Goal: Transaction & Acquisition: Purchase product/service

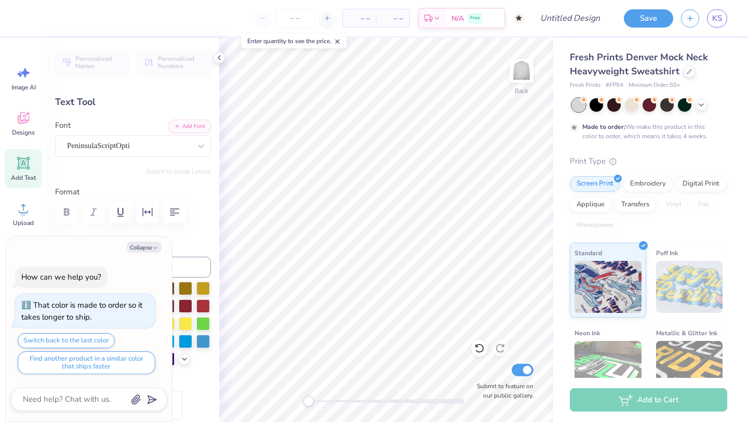
scroll to position [0, 3]
type textarea "x"
type textarea "Gamma Phi"
type textarea "x"
type textarea "Gamma Phi"
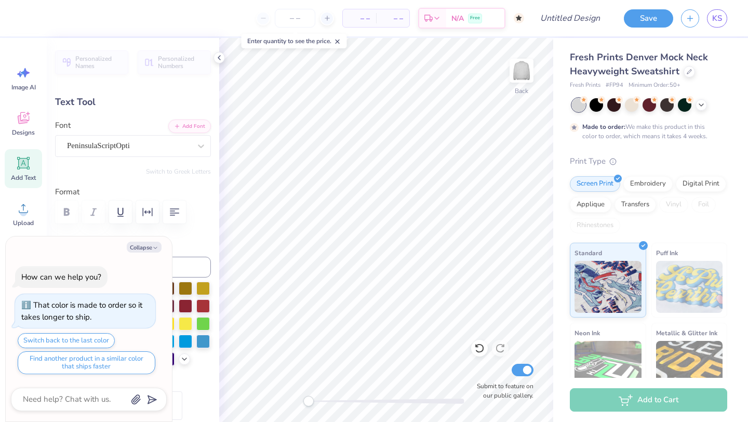
type textarea "x"
type textarea "Gamma Ph"
type textarea "x"
type textarea "Gamma P"
type textarea "x"
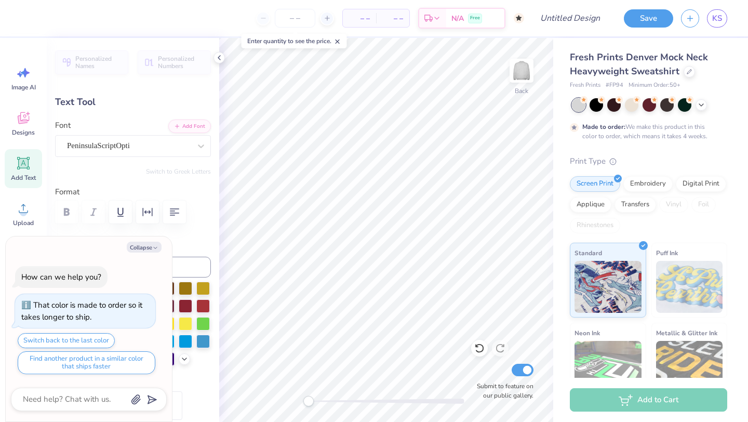
type textarea "Gamma"
type textarea "x"
type textarea "Gamma"
type textarea "x"
type textarea "Gamm"
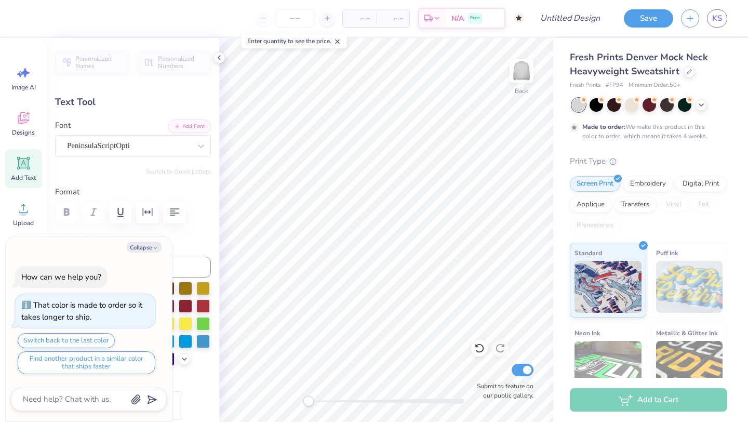
scroll to position [0, 1]
type textarea "x"
type textarea "Gam"
type textarea "x"
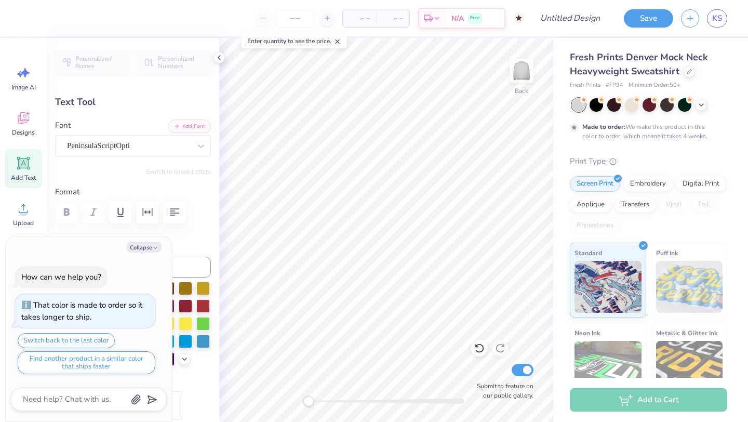
type textarea "Ga"
type textarea "x"
type textarea "G"
type textarea "x"
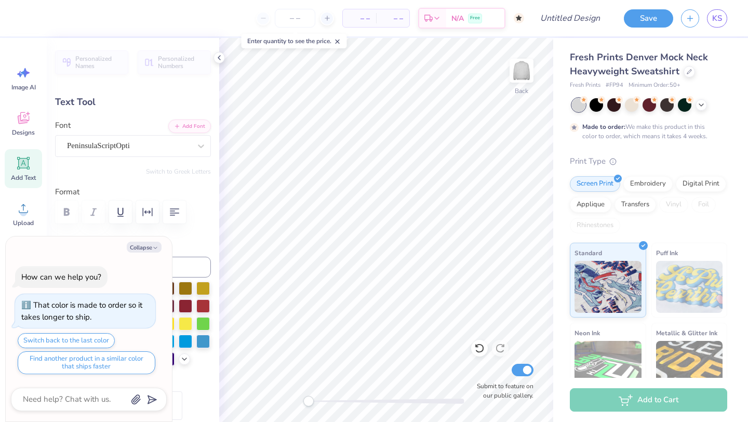
type textarea "P"
type textarea "x"
type textarea "Pe"
type textarea "x"
type textarea "Pen"
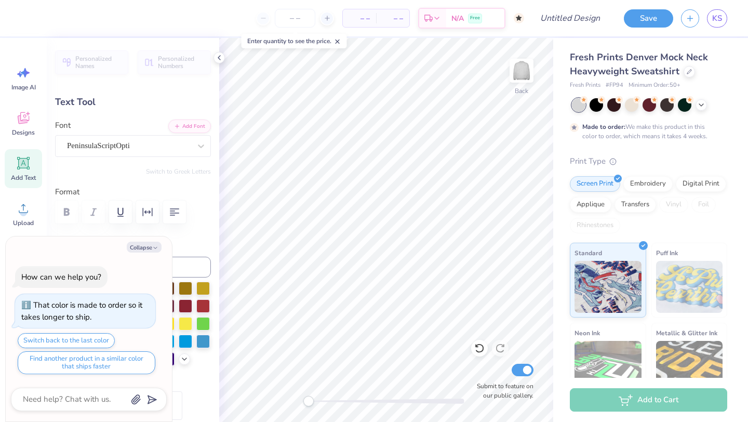
type textarea "x"
type textarea "Penn"
type textarea "x"
type textarea "Penn"
type textarea "x"
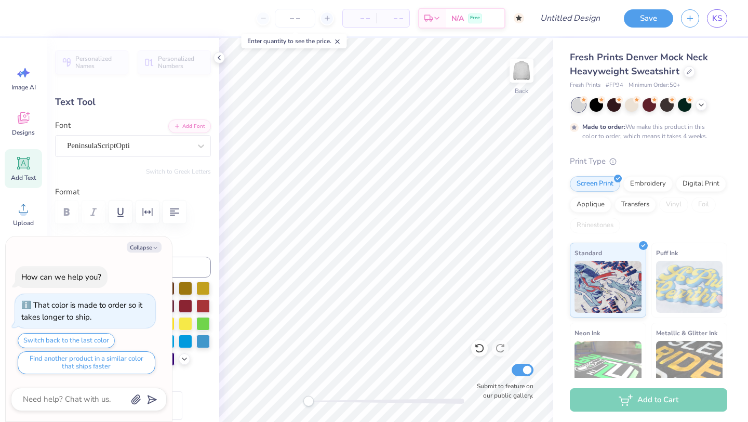
type textarea "Penn S"
type textarea "x"
type textarea "Penn St"
type textarea "x"
type textarea "Penn Sta"
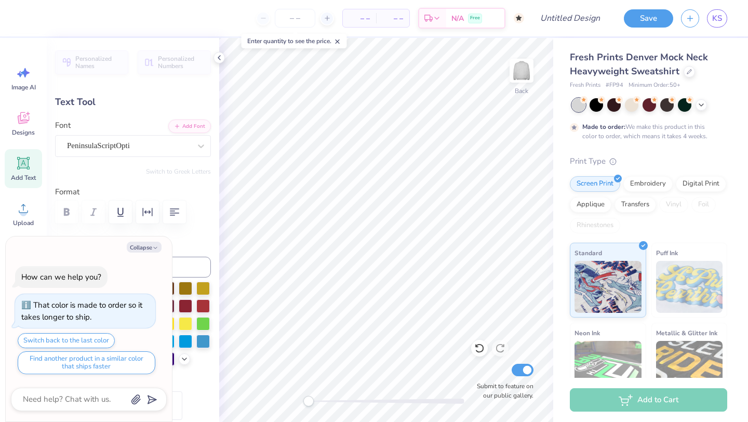
type textarea "x"
type textarea "Penn Stat"
type textarea "x"
type textarea "Penn State"
type textarea "x"
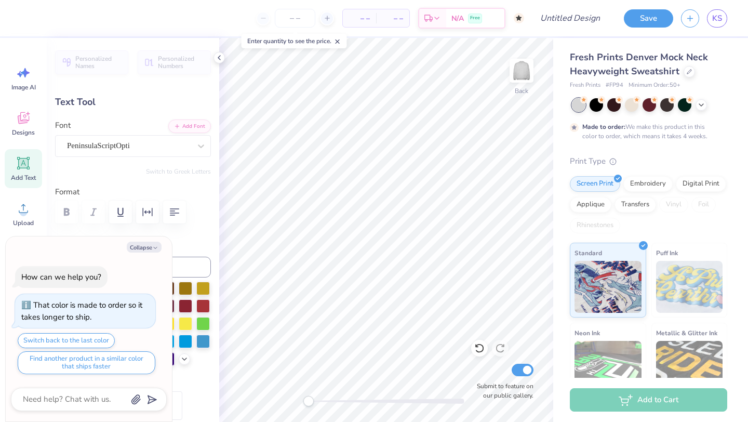
type textarea "Penn State"
type textarea "x"
type textarea "Penn State N"
type textarea "x"
type textarea "Penn State Nu"
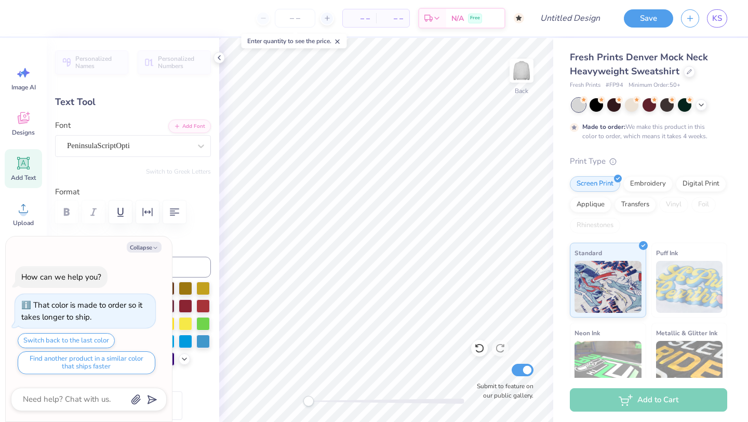
type textarea "x"
type textarea "Penn State Nur"
type textarea "x"
type textarea "Penn State Nurs"
type textarea "x"
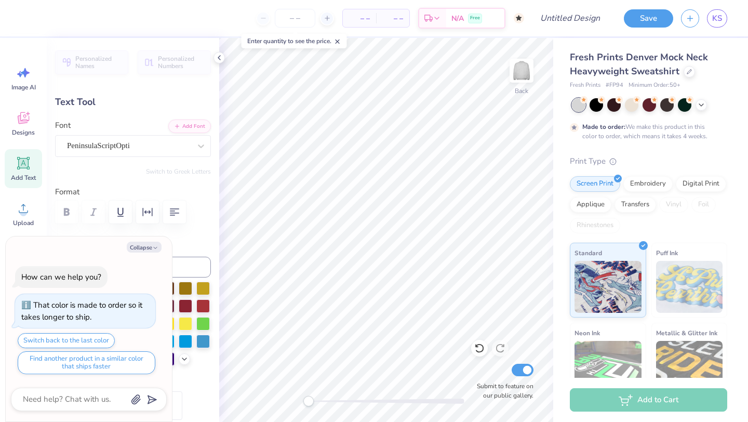
type textarea "Penn State Nursi"
type textarea "x"
type textarea "Penn State Nursin"
type textarea "x"
type textarea "Penn State Nursing"
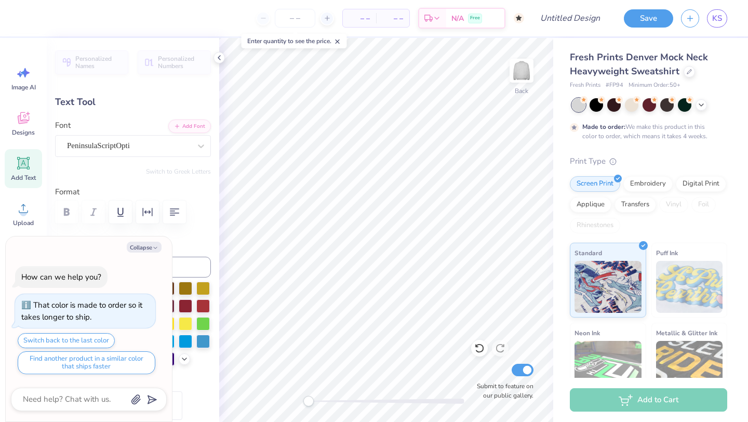
scroll to position [0, 3]
type textarea "x"
type textarea "Penn State Nursing"
type textarea "x"
type textarea "Penn State Nursing"
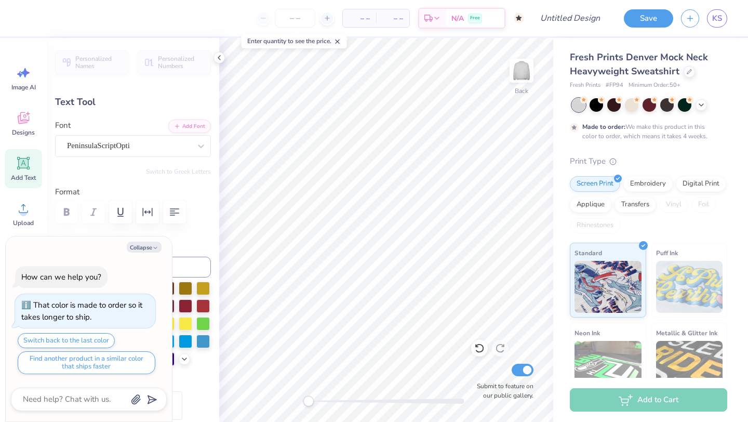
scroll to position [1, 3]
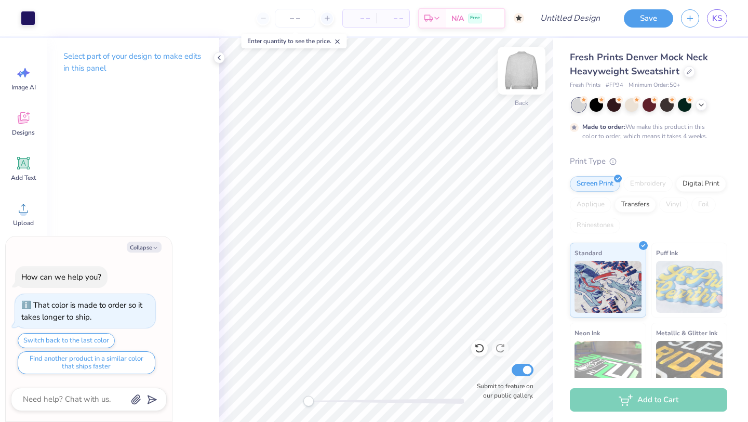
click at [522, 68] on img at bounding box center [522, 71] width 42 height 42
click at [522, 68] on img at bounding box center [521, 70] width 21 height 21
click at [479, 348] on icon at bounding box center [479, 348] width 10 height 10
click at [482, 350] on icon at bounding box center [479, 348] width 9 height 9
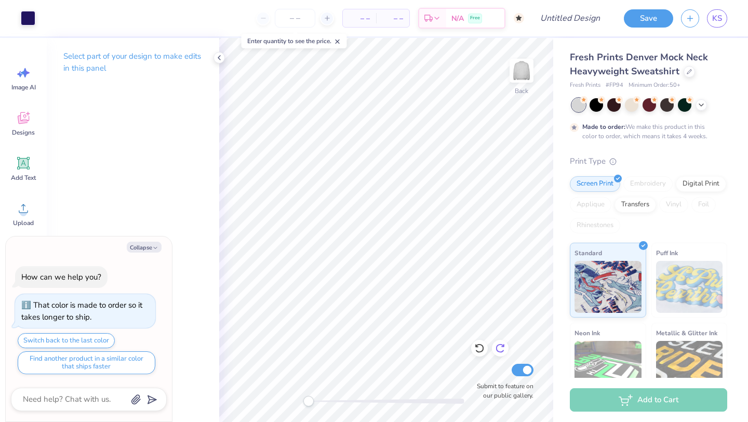
click at [499, 350] on icon at bounding box center [500, 348] width 10 height 10
click at [636, 105] on div at bounding box center [632, 104] width 14 height 14
click at [667, 103] on div at bounding box center [667, 104] width 14 height 14
click at [646, 103] on div at bounding box center [650, 104] width 14 height 14
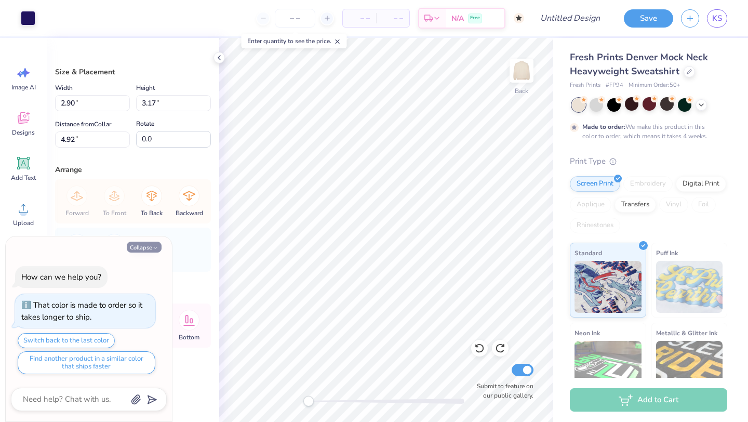
click at [147, 248] on button "Collapse" at bounding box center [144, 247] width 35 height 11
type textarea "x"
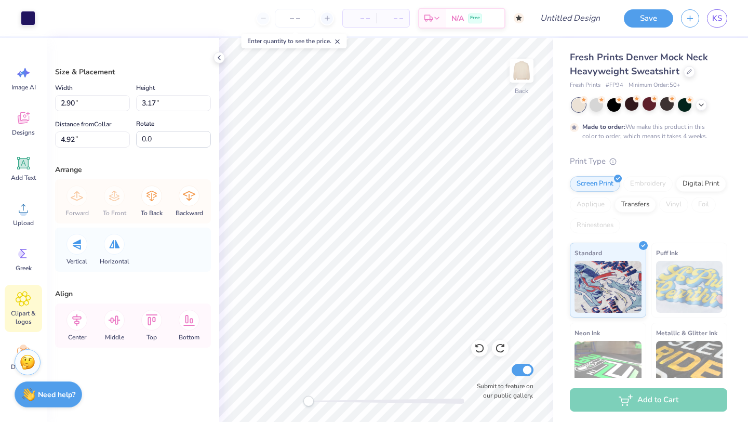
click at [24, 305] on icon at bounding box center [23, 299] width 15 height 16
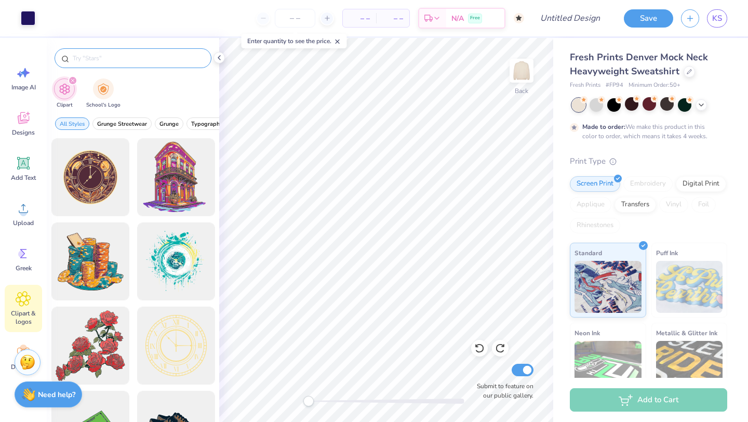
click at [130, 53] on input "text" at bounding box center [138, 58] width 133 height 10
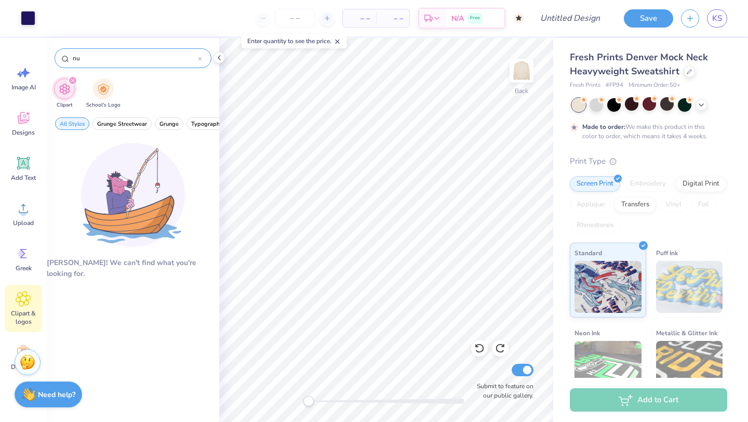
type input "n"
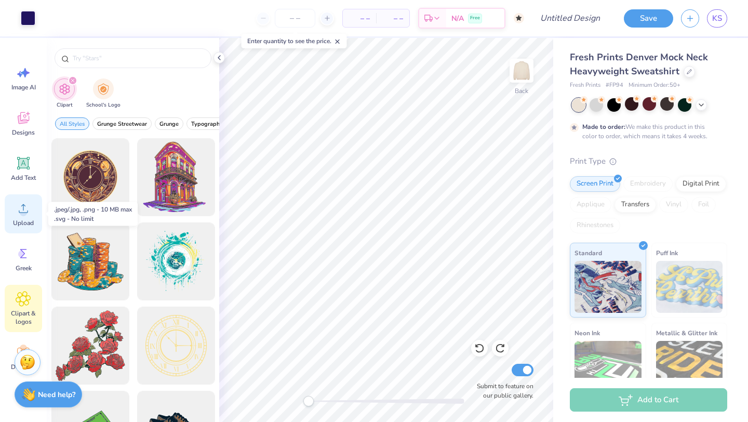
scroll to position [33, 0]
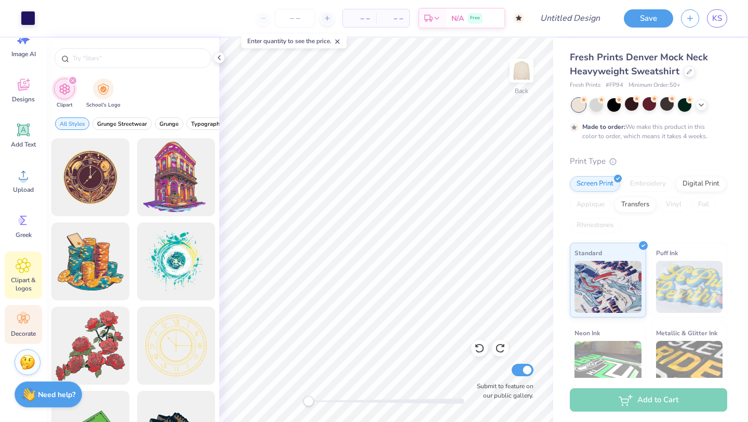
click at [28, 326] on icon at bounding box center [24, 319] width 16 height 16
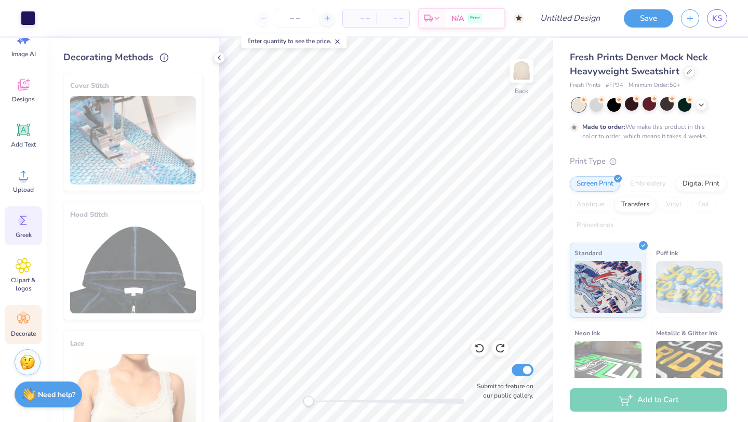
click at [28, 230] on div "Greek" at bounding box center [23, 225] width 37 height 39
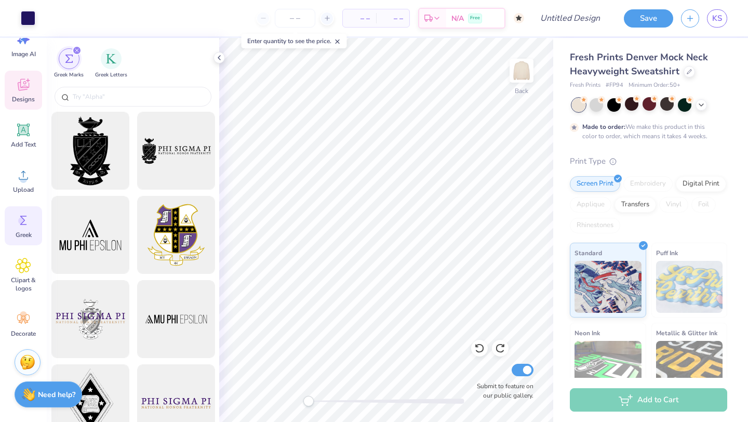
click at [23, 83] on icon at bounding box center [23, 85] width 11 height 12
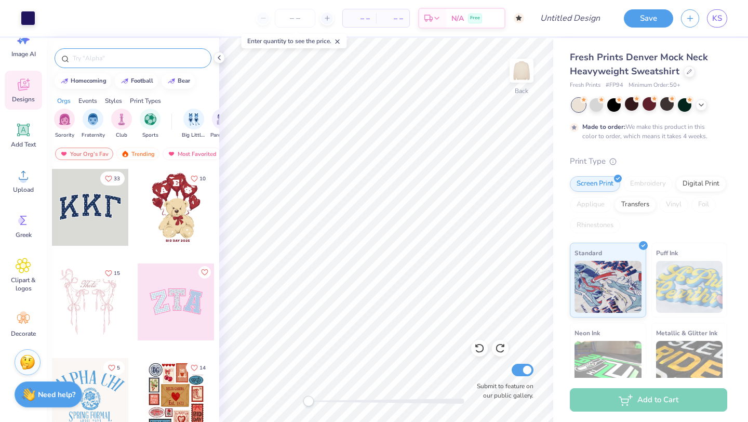
click at [118, 61] on input "text" at bounding box center [138, 58] width 133 height 10
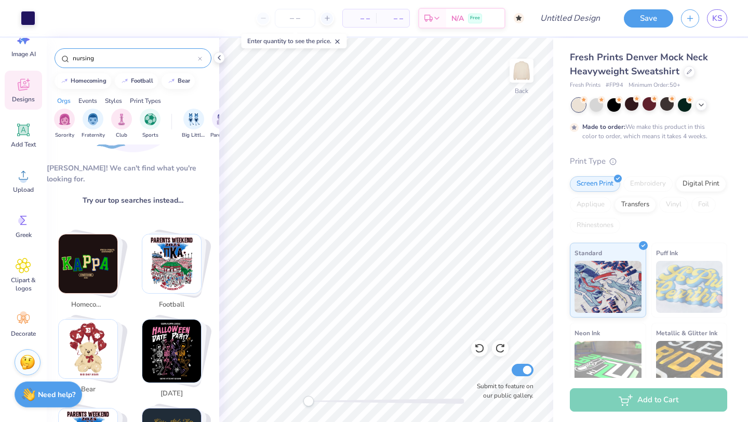
scroll to position [130, 0]
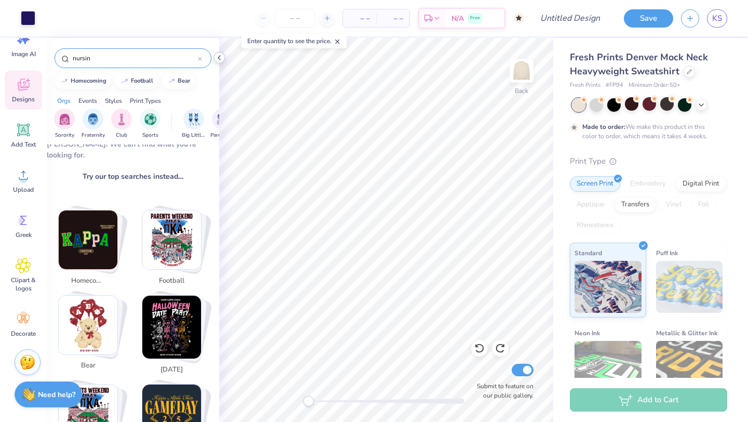
type input "nursin"
click at [223, 59] on div at bounding box center [219, 57] width 11 height 11
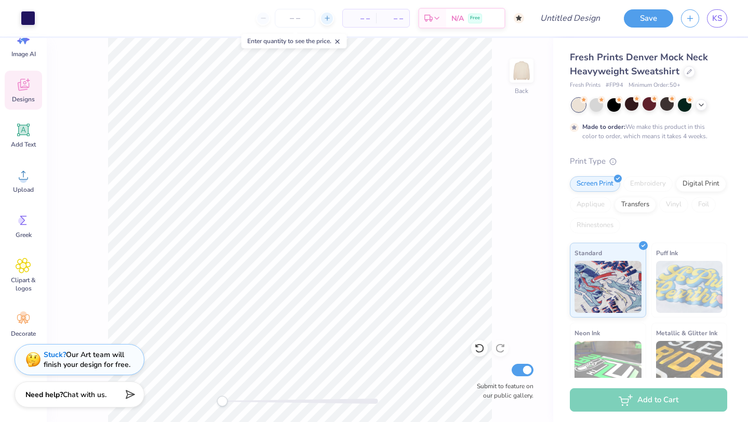
click at [330, 21] on icon at bounding box center [327, 18] width 7 height 7
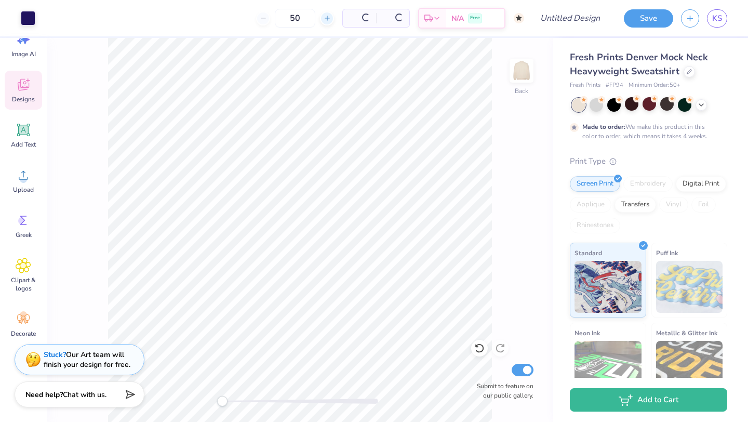
click at [323, 20] on div at bounding box center [327, 18] width 14 height 14
click at [272, 21] on input "51" at bounding box center [255, 18] width 41 height 19
type input "5"
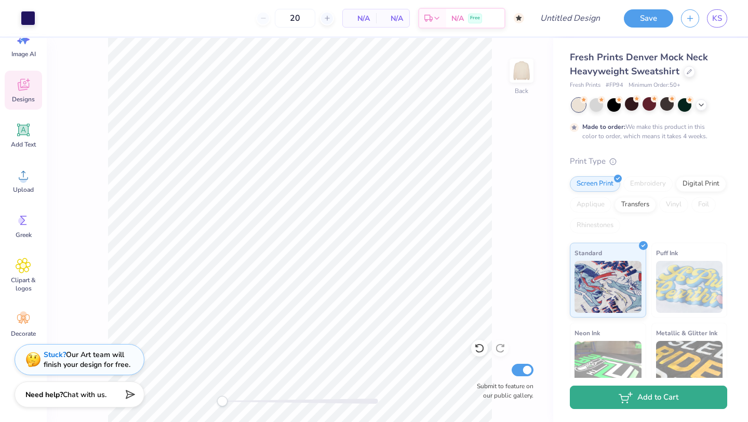
type input "50"
click at [699, 405] on button "Add to Cart" at bounding box center [648, 397] width 157 height 23
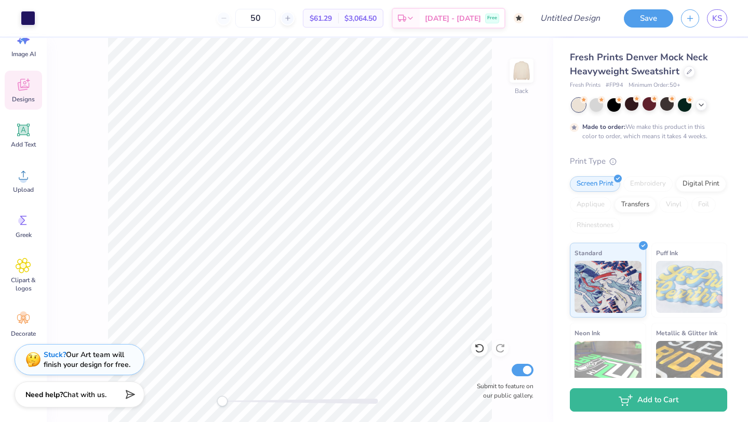
scroll to position [0, 0]
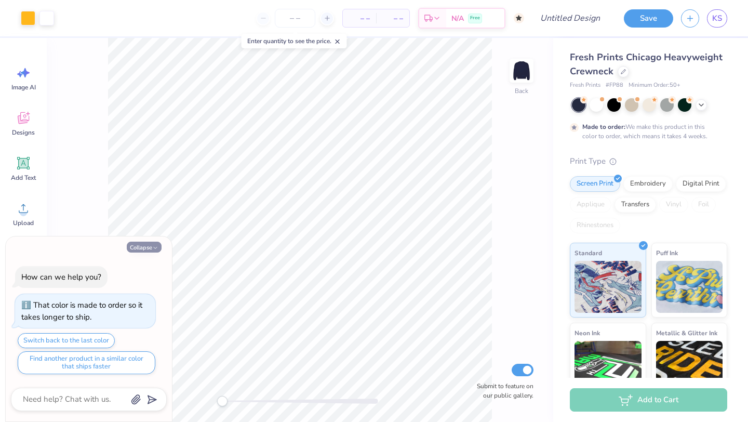
click at [138, 251] on button "Collapse" at bounding box center [144, 247] width 35 height 11
type textarea "x"
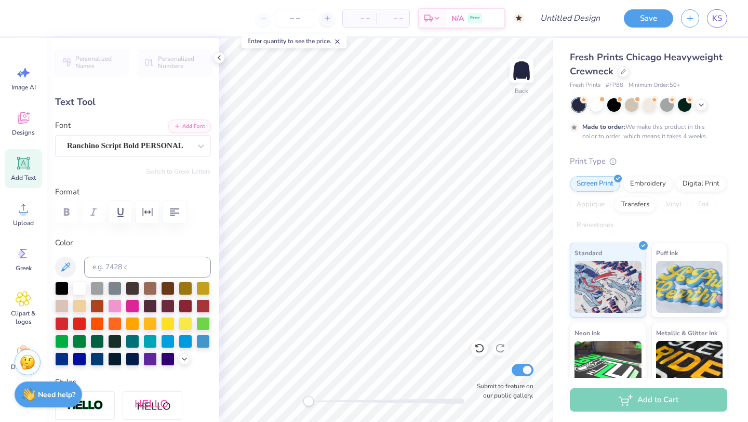
type textarea "Penn State"
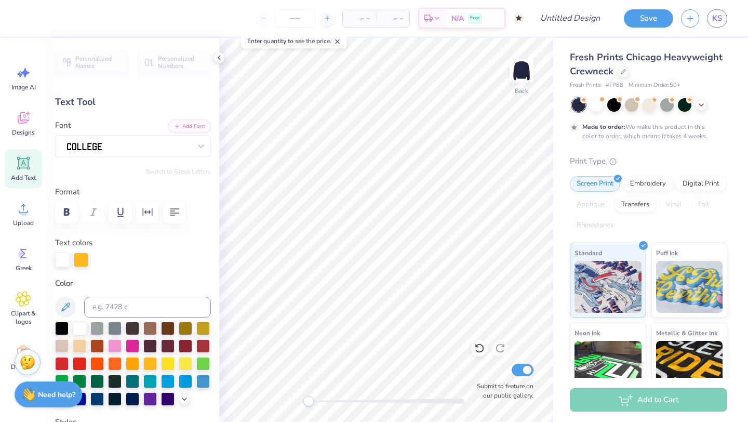
type input "5.45"
type input "1.41"
type input "5.07"
type textarea "nursing"
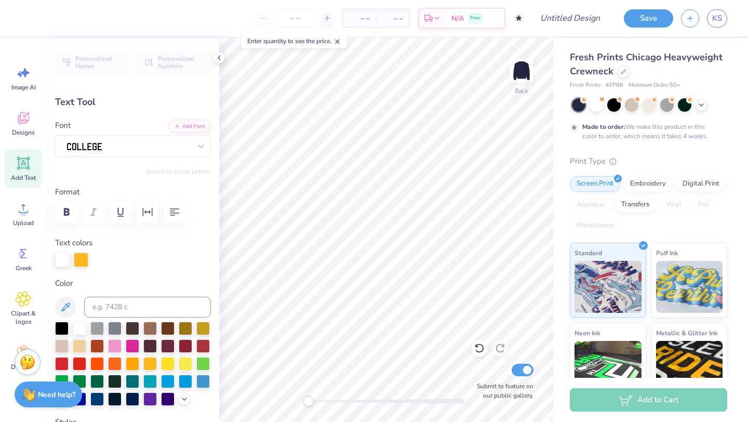
scroll to position [1, 1]
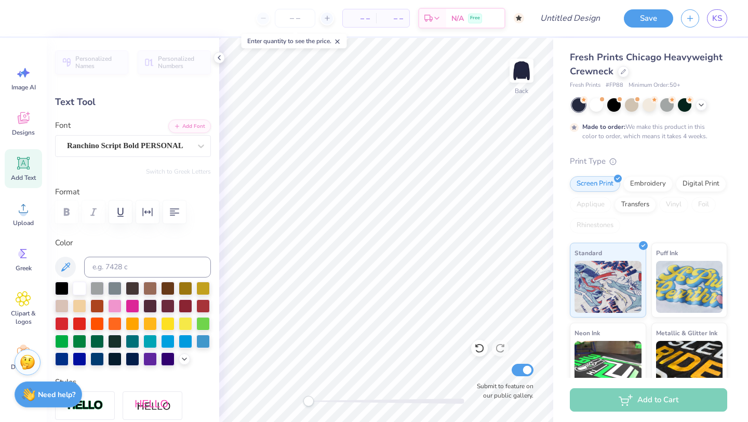
type input "10.03"
type input "1.85"
type input "3.35"
click at [63, 307] on div at bounding box center [62, 305] width 14 height 14
click at [187, 359] on icon at bounding box center [184, 358] width 8 height 8
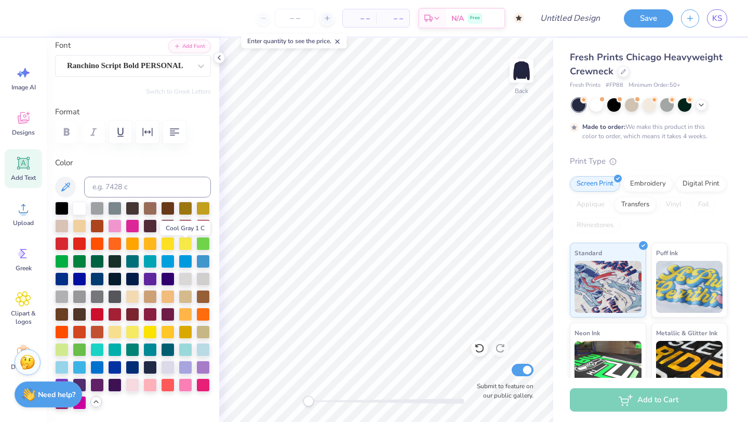
scroll to position [114, 0]
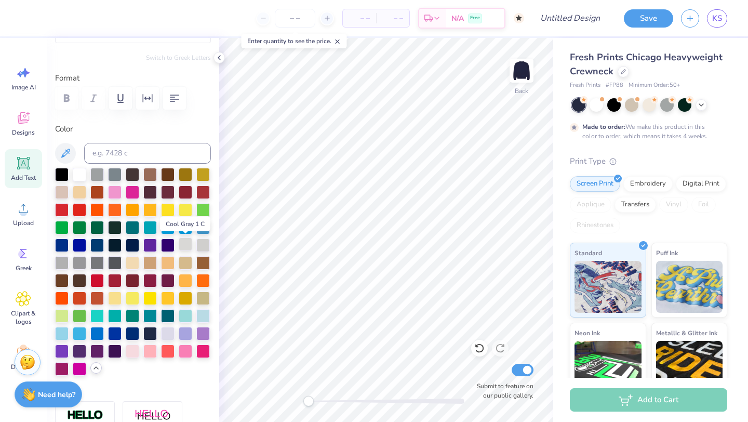
click at [188, 241] on div at bounding box center [186, 244] width 14 height 14
click at [203, 318] on div at bounding box center [203, 315] width 14 height 14
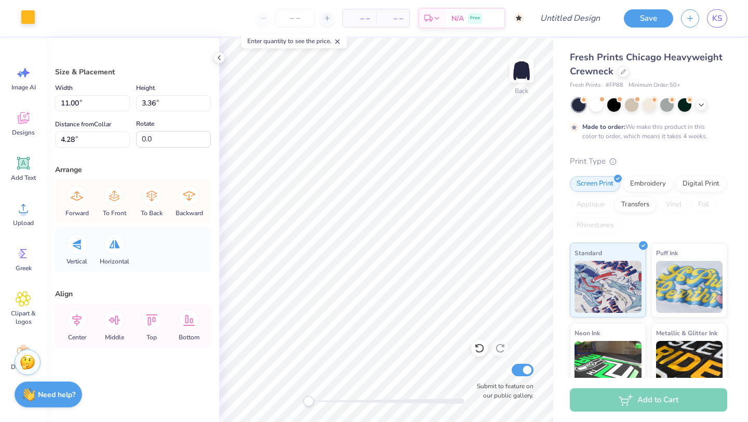
click at [24, 18] on div at bounding box center [28, 17] width 15 height 15
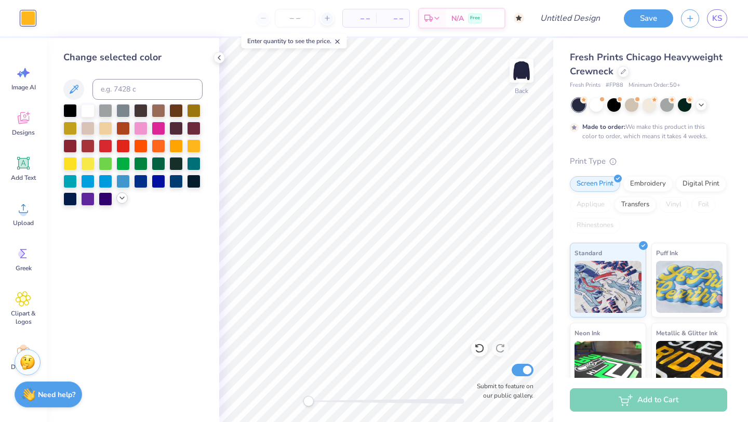
click at [117, 198] on div at bounding box center [121, 197] width 11 height 11
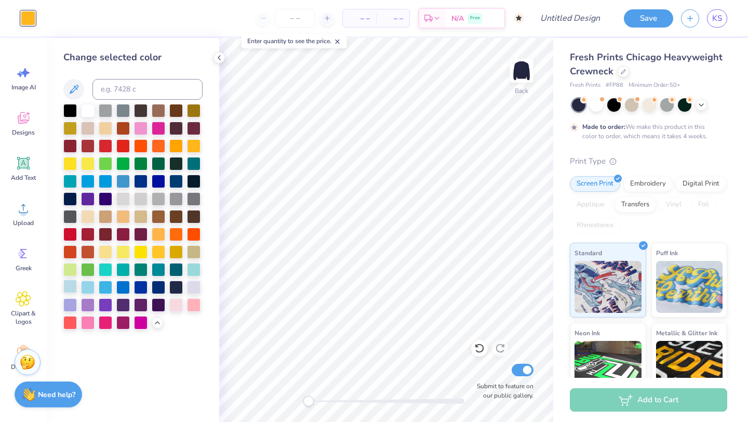
click at [74, 287] on div at bounding box center [70, 287] width 14 height 14
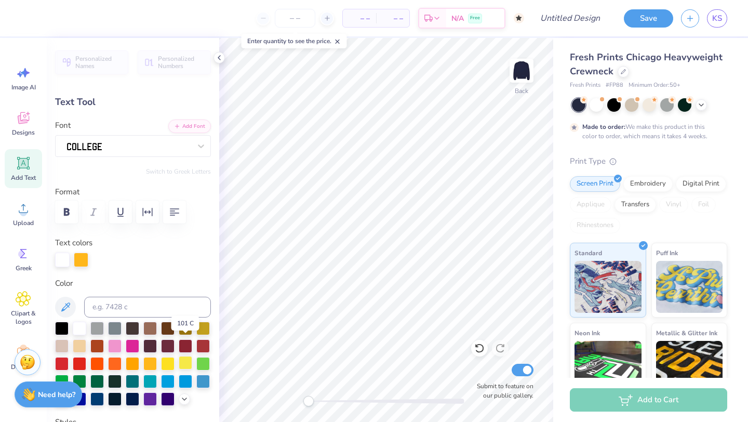
scroll to position [83, 0]
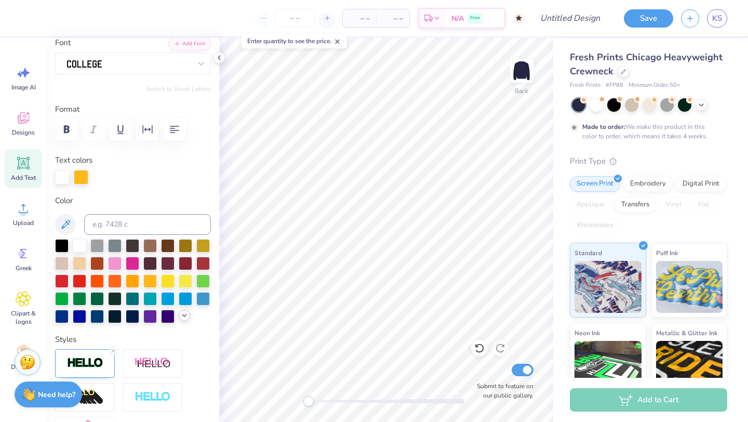
click at [183, 319] on icon at bounding box center [184, 315] width 8 height 8
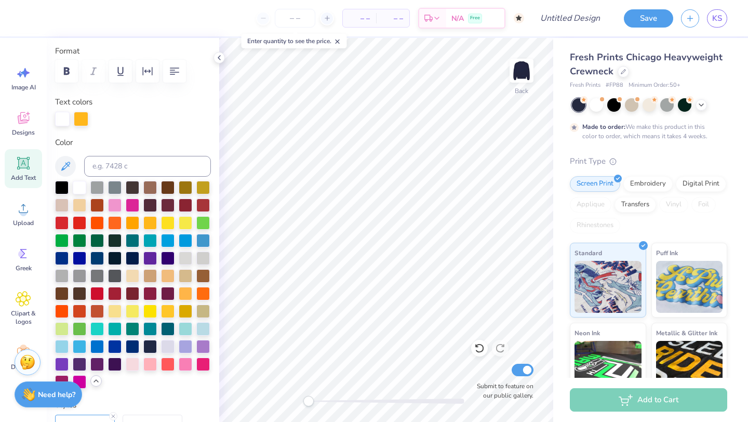
scroll to position [141, 0]
click at [188, 325] on div at bounding box center [186, 328] width 14 height 14
click at [84, 116] on div at bounding box center [81, 118] width 15 height 15
click at [81, 189] on div at bounding box center [80, 187] width 14 height 14
click at [65, 204] on div at bounding box center [62, 204] width 14 height 14
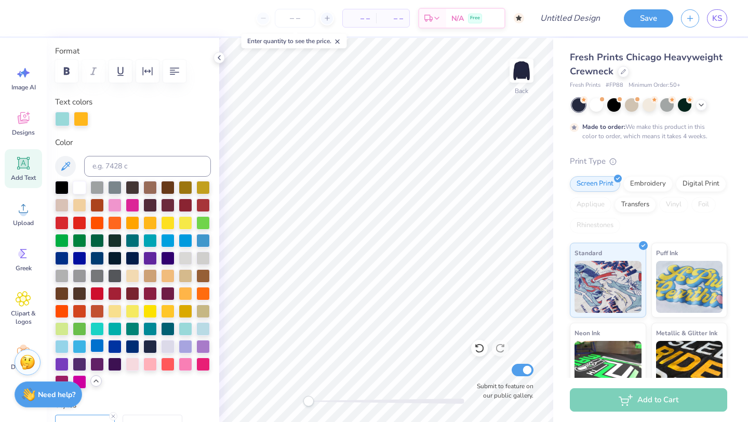
click at [99, 342] on div at bounding box center [97, 346] width 14 height 14
click at [170, 328] on div at bounding box center [168, 328] width 14 height 14
click at [101, 344] on div at bounding box center [97, 346] width 14 height 14
click at [120, 345] on div at bounding box center [115, 346] width 14 height 14
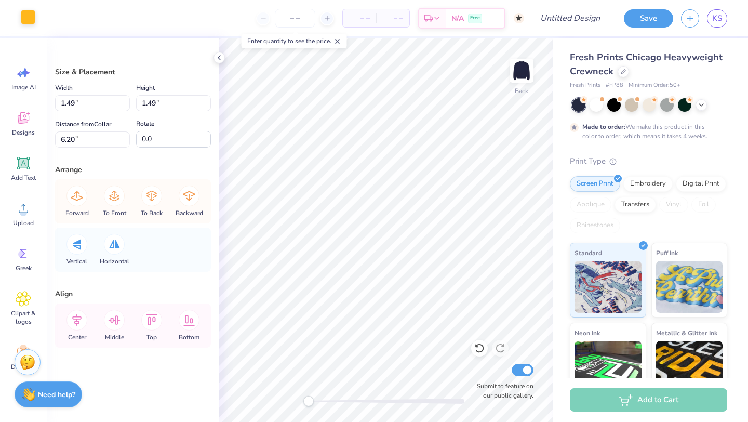
click at [22, 16] on div at bounding box center [28, 17] width 15 height 15
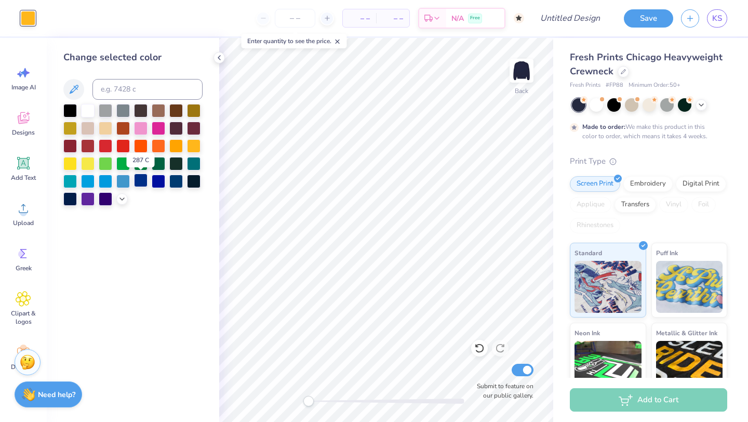
click at [140, 186] on div at bounding box center [141, 181] width 14 height 14
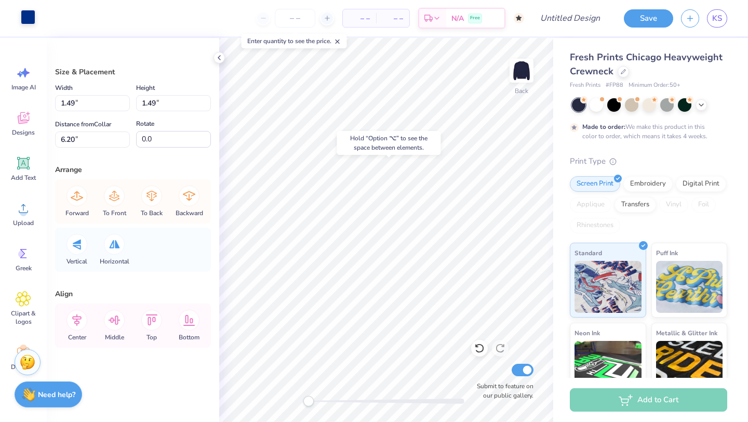
click at [28, 20] on div at bounding box center [28, 17] width 15 height 15
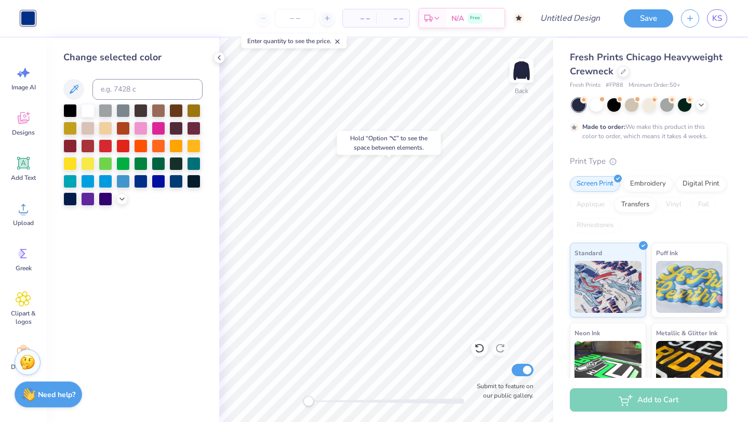
click at [115, 203] on div at bounding box center [132, 155] width 139 height 102
click at [124, 203] on div at bounding box center [121, 197] width 11 height 11
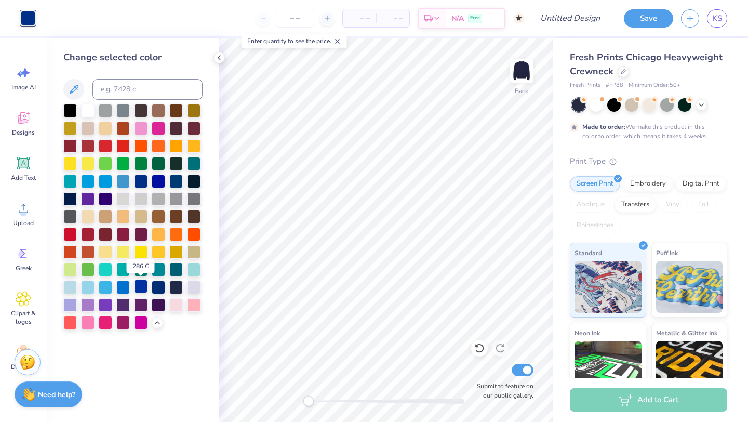
click at [137, 289] on div at bounding box center [141, 287] width 14 height 14
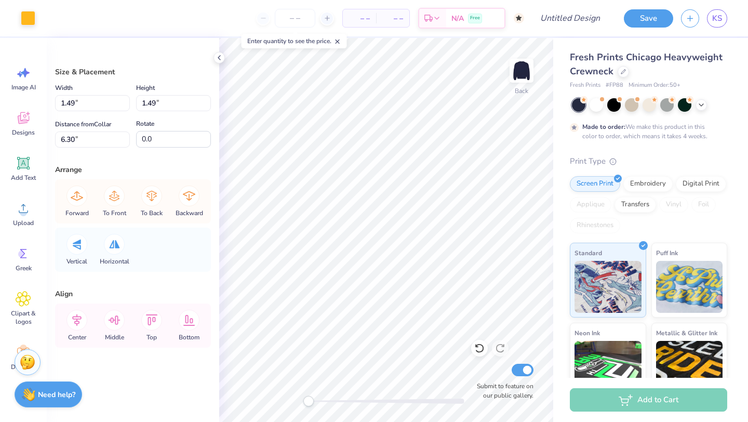
click at [36, 21] on div "Art colors – – Per Item – – Total Est. Delivery N/A Free Design Title Save KS" at bounding box center [374, 18] width 748 height 36
click at [29, 20] on div at bounding box center [28, 17] width 15 height 15
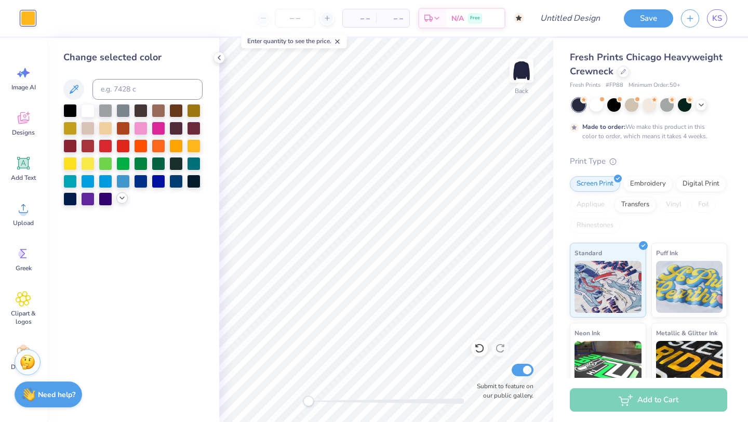
click at [125, 195] on icon at bounding box center [122, 198] width 8 height 8
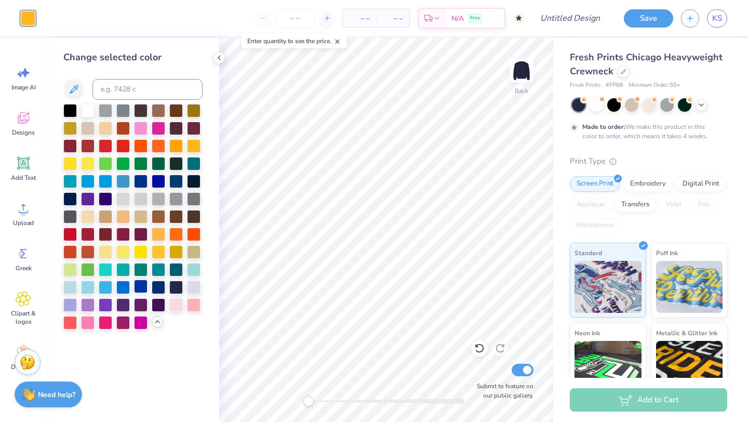
click at [137, 287] on div at bounding box center [141, 287] width 14 height 14
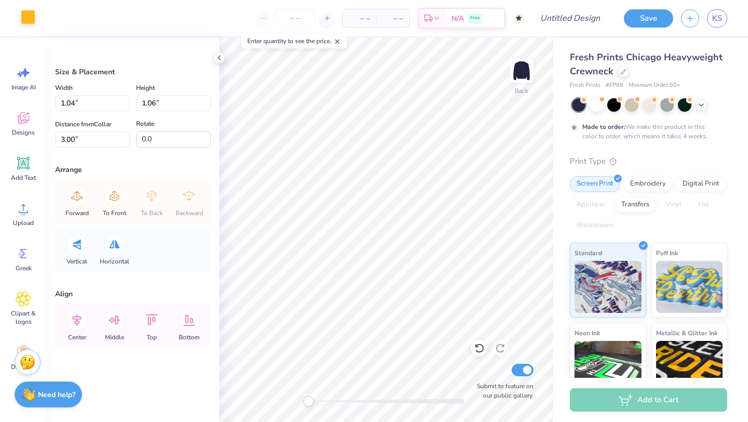
click at [33, 18] on div at bounding box center [28, 17] width 15 height 15
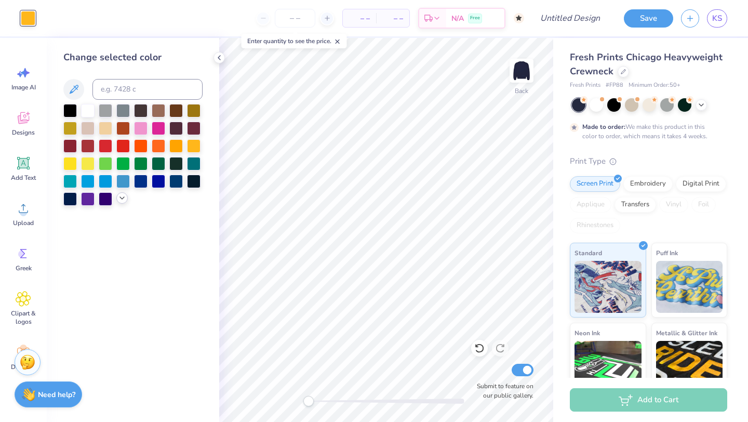
click at [126, 202] on icon at bounding box center [122, 198] width 8 height 8
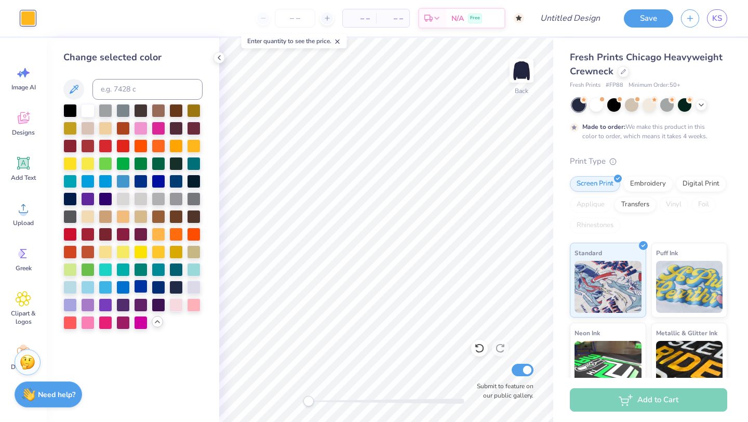
click at [143, 289] on div at bounding box center [141, 287] width 14 height 14
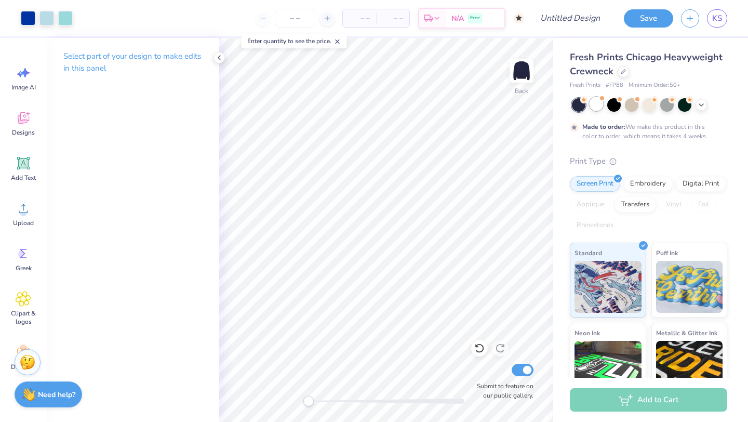
click at [602, 105] on div at bounding box center [597, 104] width 14 height 14
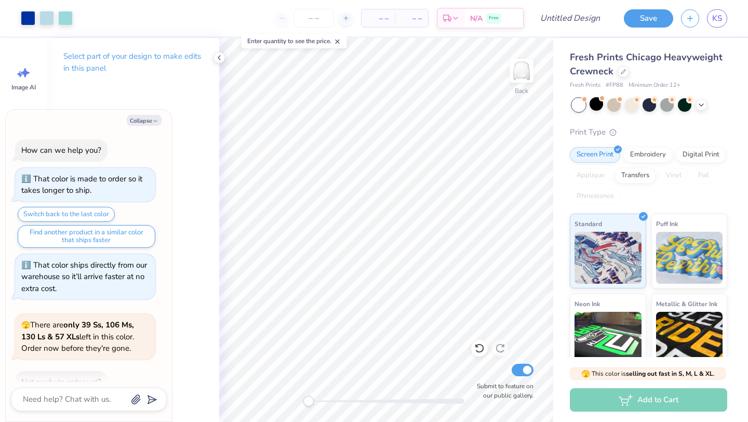
scroll to position [156, 0]
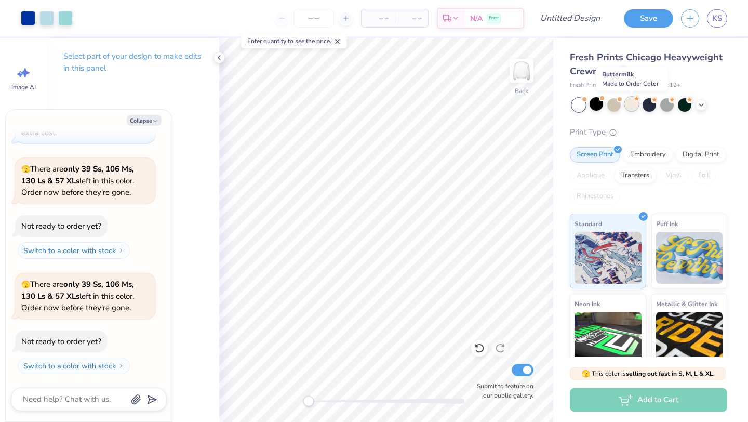
click at [634, 109] on div at bounding box center [632, 104] width 14 height 14
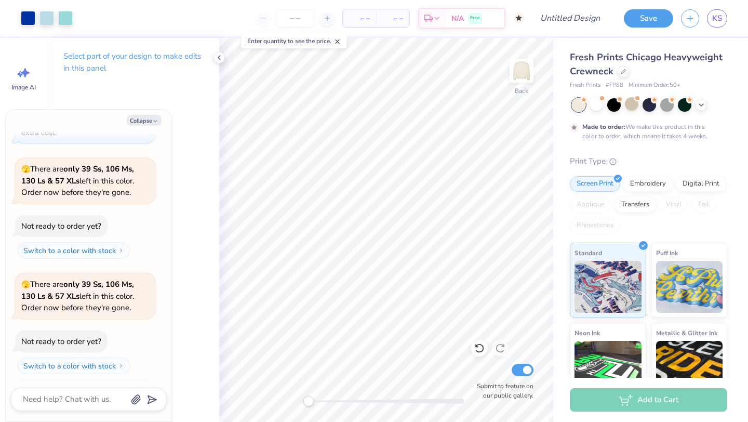
scroll to position [242, 0]
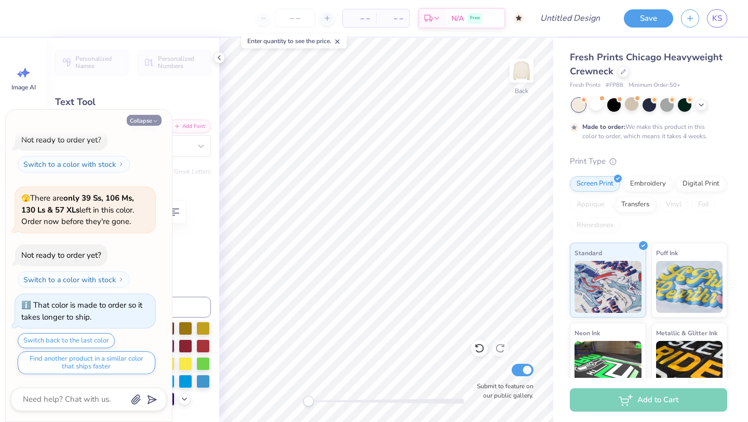
click at [142, 120] on button "Collapse" at bounding box center [144, 120] width 35 height 11
type textarea "x"
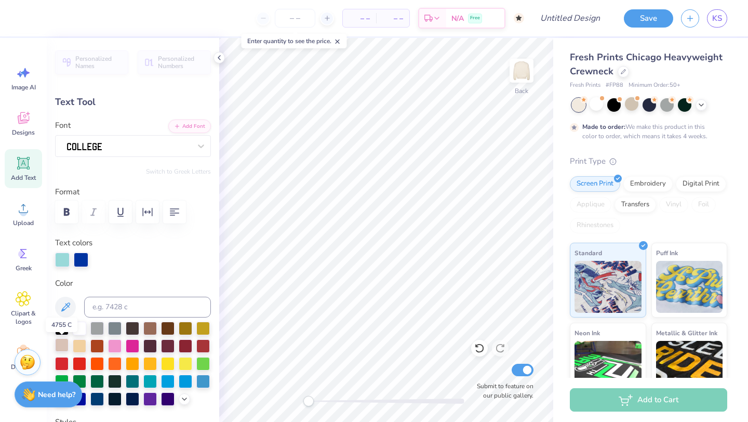
click at [59, 346] on div at bounding box center [62, 345] width 14 height 14
click at [81, 330] on div at bounding box center [80, 328] width 14 height 14
click at [201, 379] on div at bounding box center [203, 381] width 14 height 14
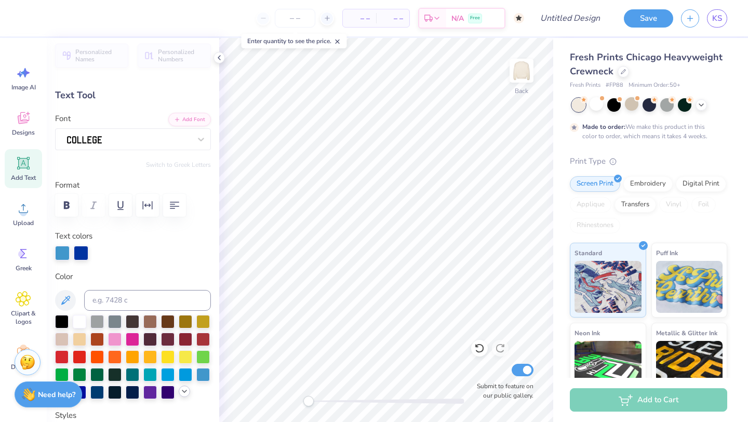
click at [186, 389] on icon at bounding box center [184, 391] width 8 height 8
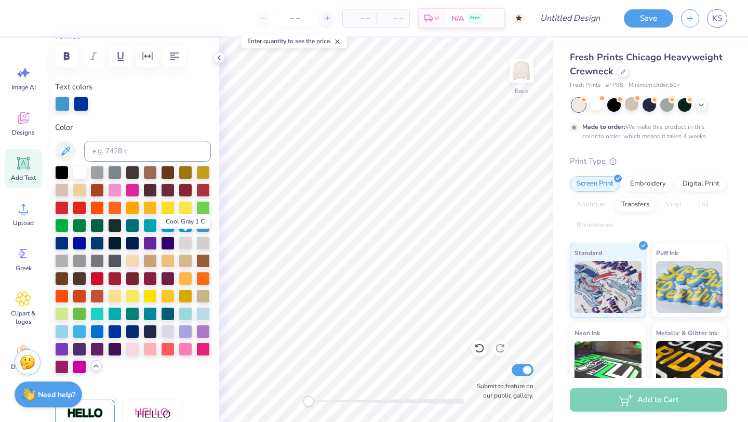
scroll to position [156, 0]
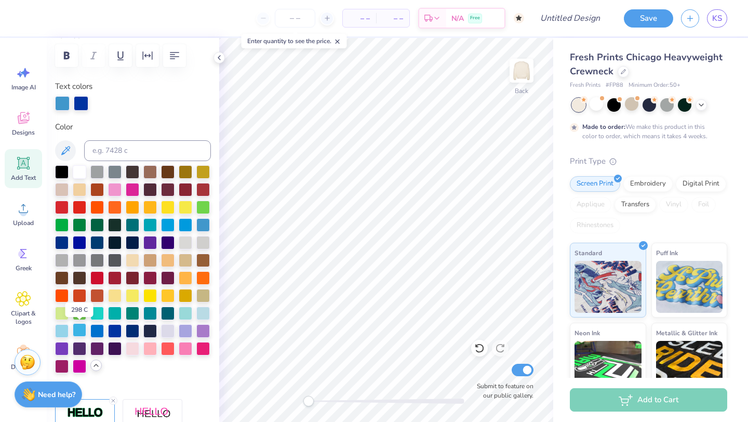
click at [78, 334] on div at bounding box center [80, 330] width 14 height 14
click at [83, 105] on div at bounding box center [81, 102] width 15 height 15
click at [202, 223] on div at bounding box center [203, 224] width 14 height 14
click at [129, 334] on div at bounding box center [133, 330] width 14 height 14
click at [695, 22] on button "button" at bounding box center [690, 17] width 18 height 18
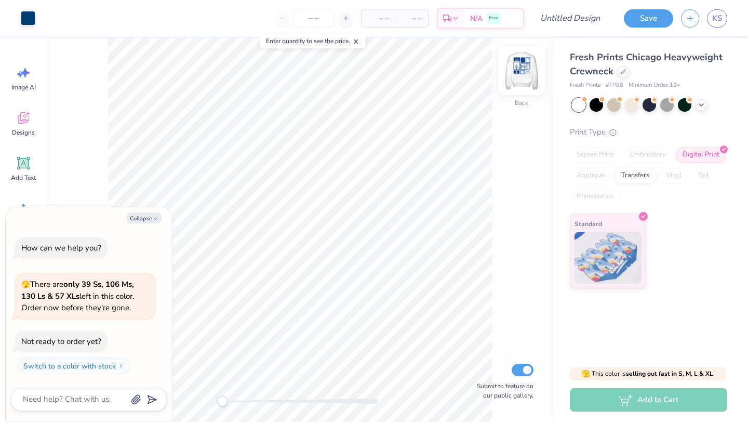
click at [522, 71] on img at bounding box center [522, 71] width 42 height 42
type textarea "x"
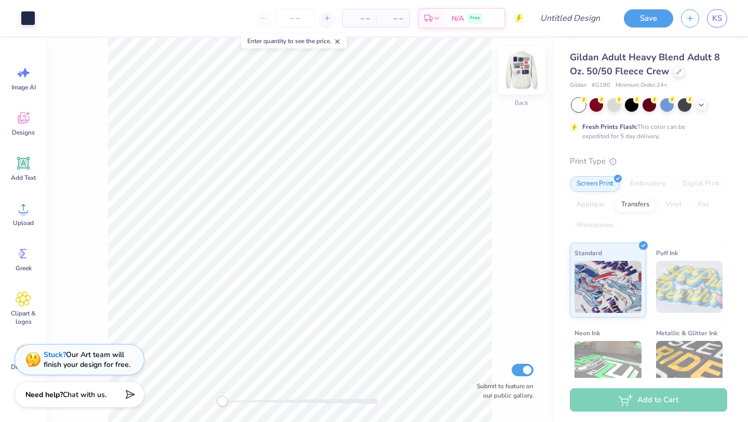
click at [514, 75] on img at bounding box center [522, 71] width 42 height 42
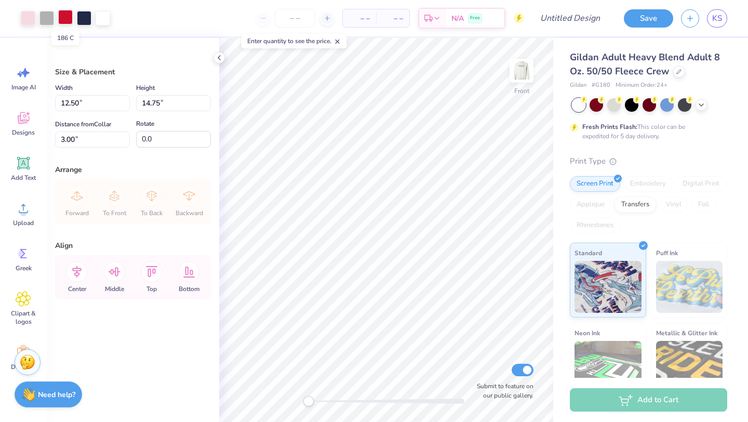
click at [70, 17] on div at bounding box center [65, 17] width 15 height 15
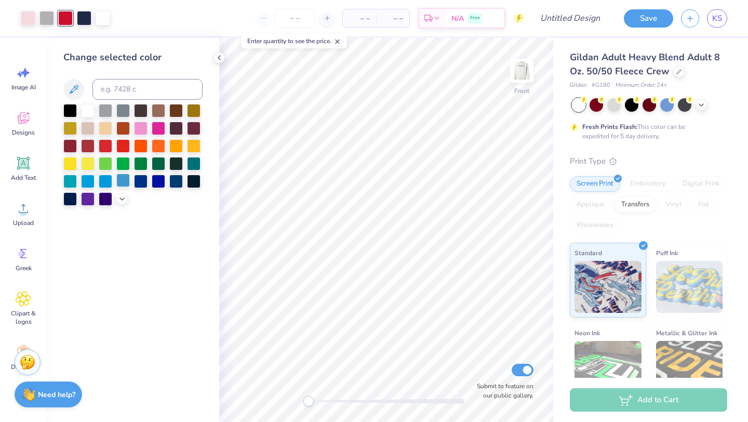
click at [122, 184] on div at bounding box center [123, 181] width 14 height 14
click at [19, 15] on div "Art colors" at bounding box center [55, 18] width 110 height 36
click at [26, 15] on div at bounding box center [28, 17] width 15 height 15
click at [64, 20] on div at bounding box center [65, 17] width 15 height 15
click at [29, 19] on div at bounding box center [28, 17] width 15 height 15
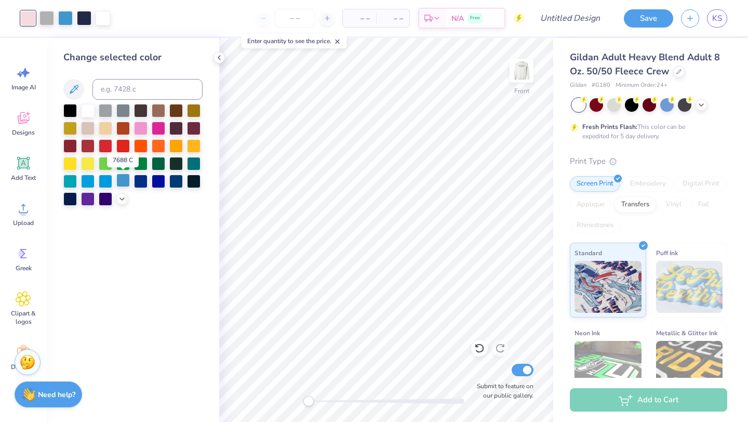
click at [126, 182] on div at bounding box center [123, 181] width 14 height 14
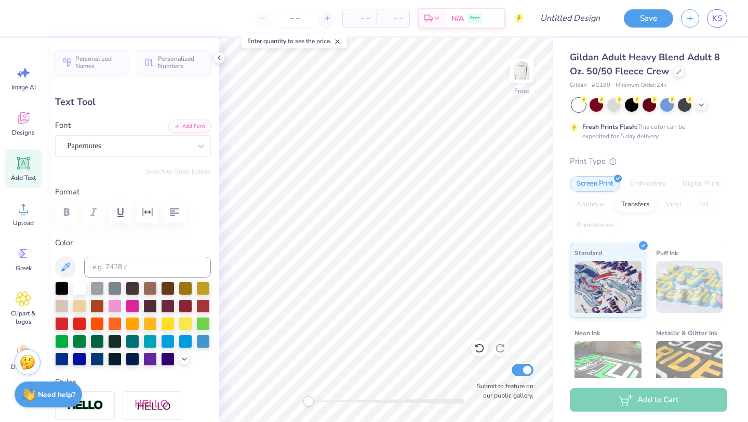
type textarea "C"
type textarea "PSU NURSING"
type input "0.0"
type input "-21.1"
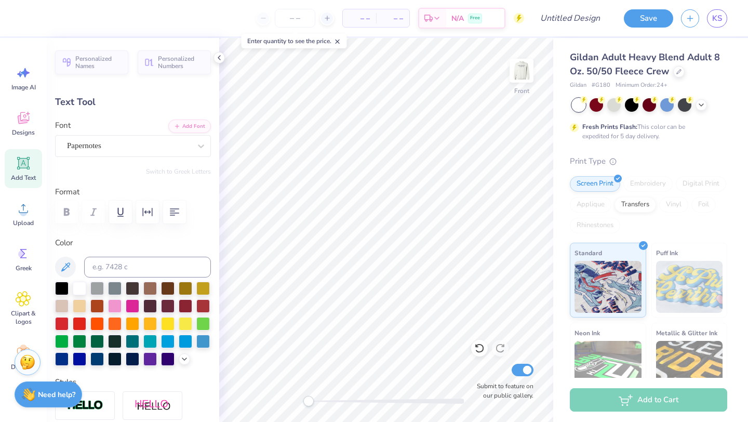
type input "1.99"
type input "0.91"
type input "16.82"
type input "0.0"
type input "16.69"
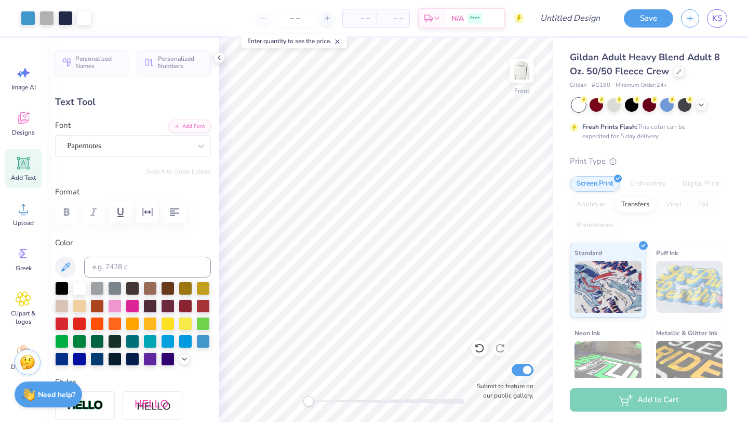
type input "0.0"
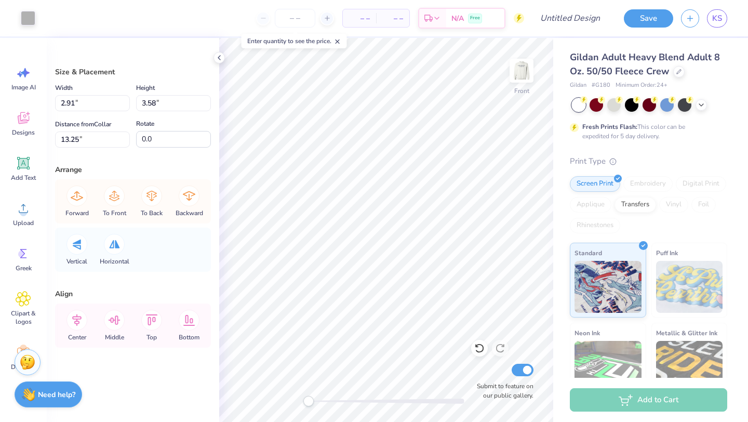
type input "1.69"
type input "2.30"
type input "13.77"
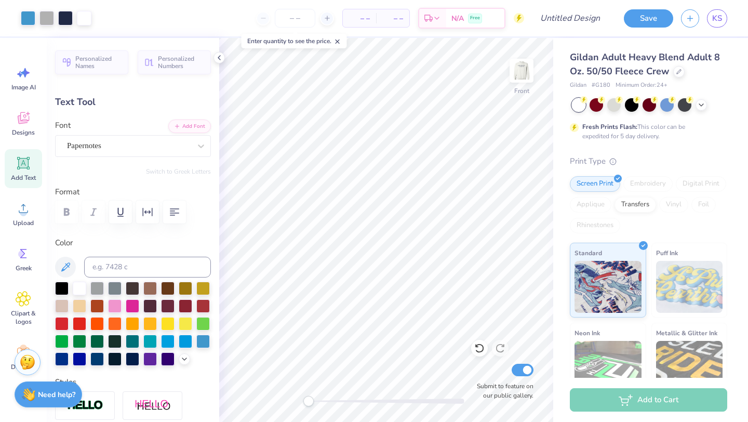
type input "0.0"
type input "12.19"
type input "0.0"
type input "0.76"
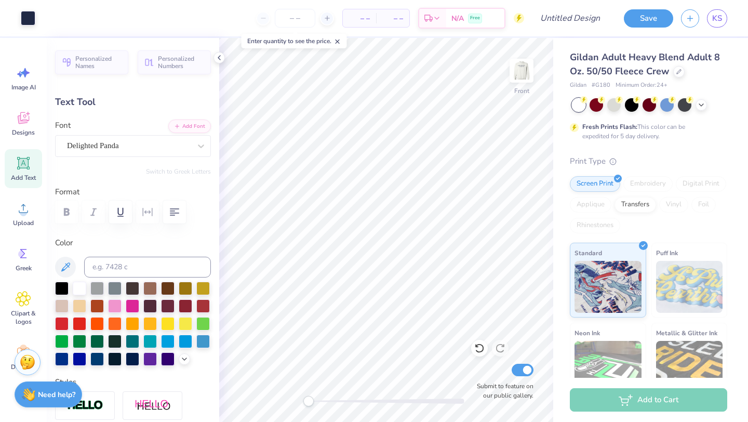
type input "0.42"
type input "8.47"
type input "2.22"
type input "1.06"
type input "12.19"
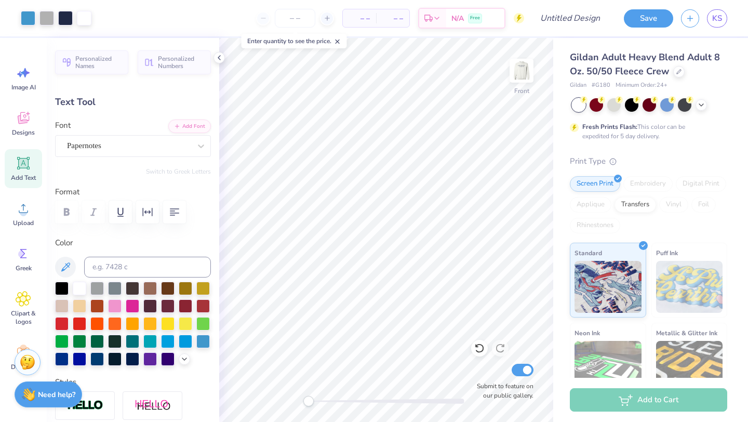
type input "0.0"
type input "0.89"
type input "0.35"
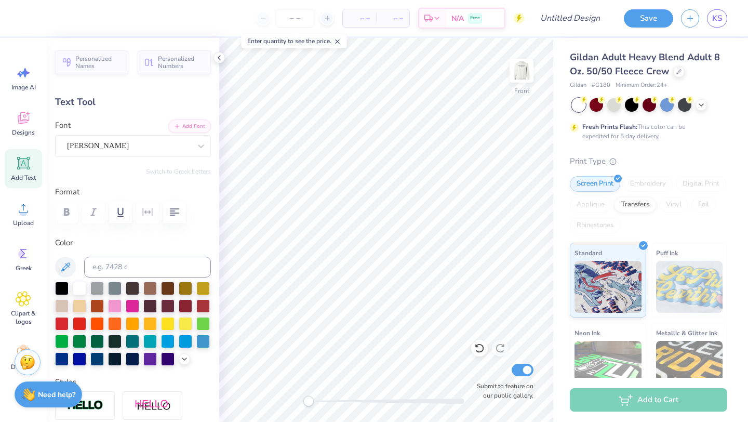
type input "6.81"
type textarea "1964"
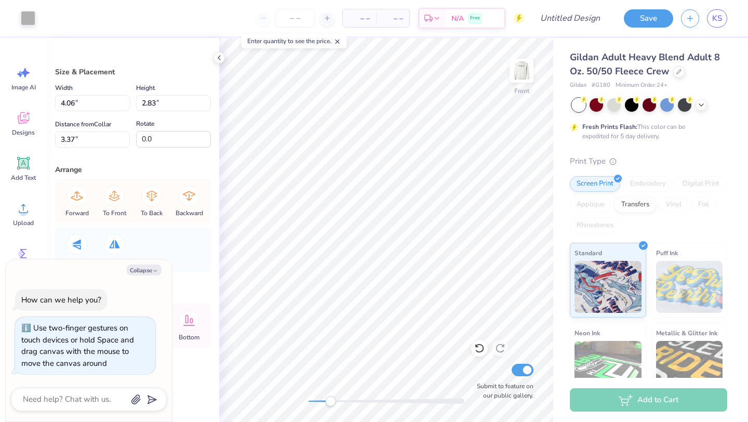
drag, startPoint x: 309, startPoint y: 402, endPoint x: 330, endPoint y: 397, distance: 21.8
click at [330, 397] on div "Accessibility label" at bounding box center [330, 401] width 10 height 10
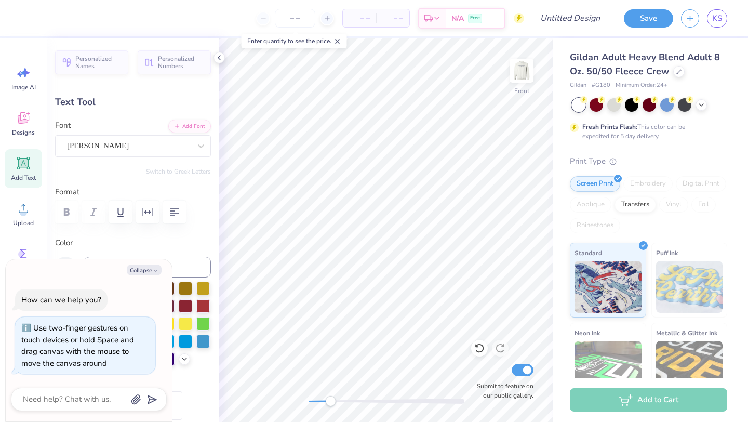
type textarea "x"
type input "4.53"
type textarea "x"
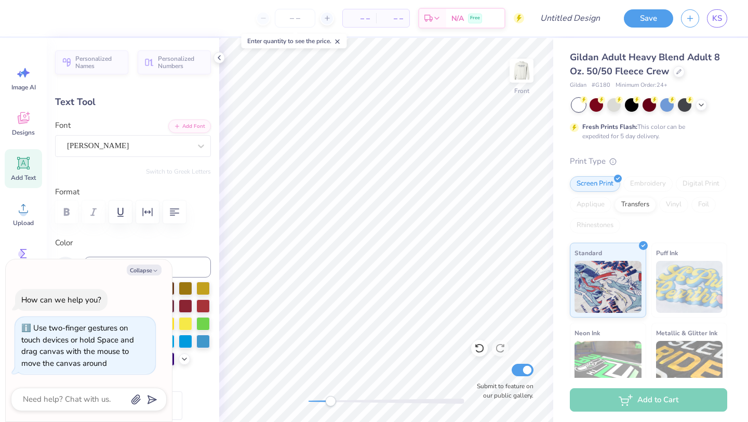
type textarea "P"
type textarea "x"
type textarea "Pe"
type textarea "x"
type textarea "Penn"
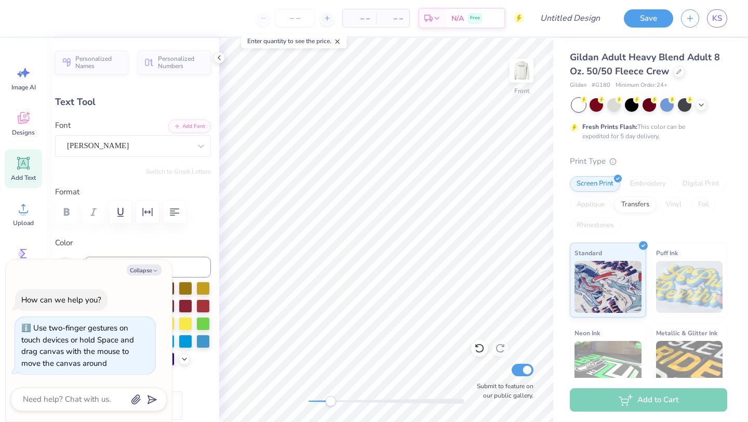
type textarea "x"
type input "4.88"
type textarea "x"
type textarea "S"
type textarea "x"
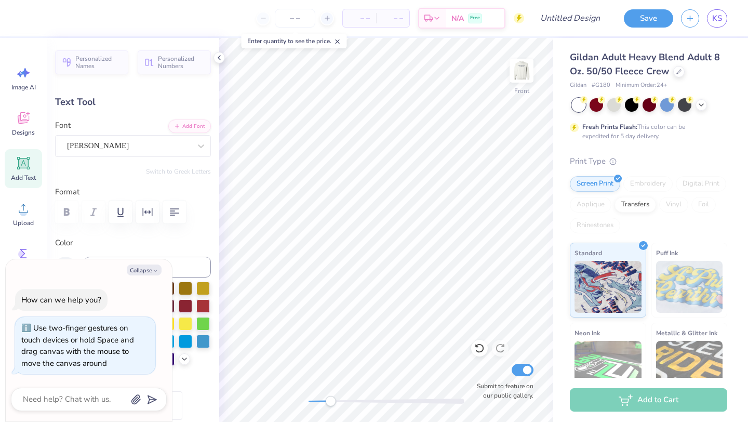
type textarea "St"
type textarea "x"
type textarea "State"
type textarea "x"
type input "1.01"
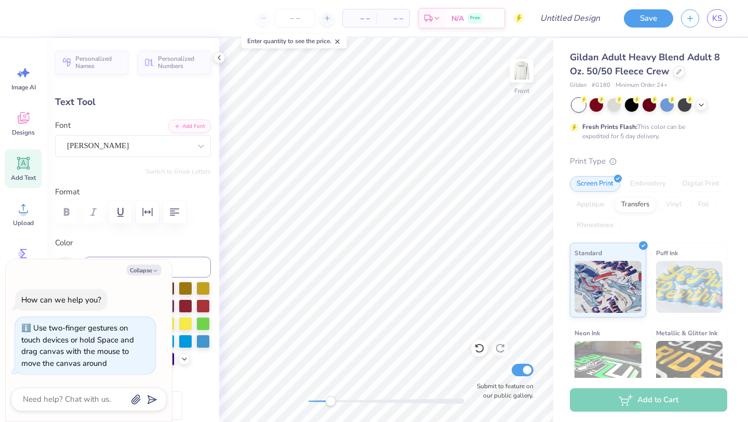
type input "0.27"
type input "5.22"
type textarea "x"
type textarea "N"
type textarea "x"
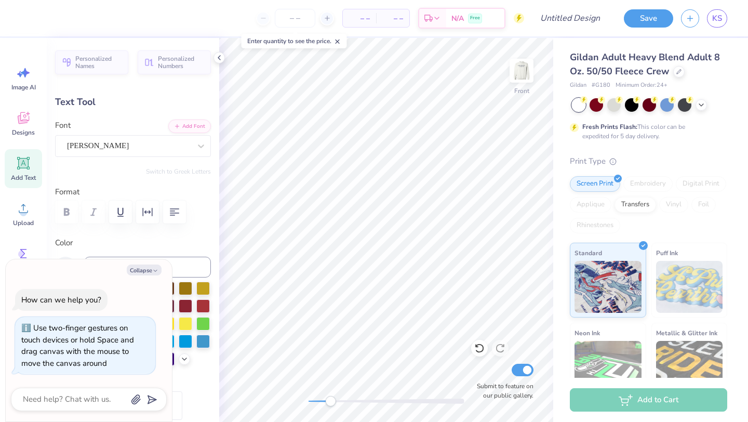
type textarea "Nu"
type textarea "x"
type textarea "Nursi"
type textarea "x"
type textarea "Nursing"
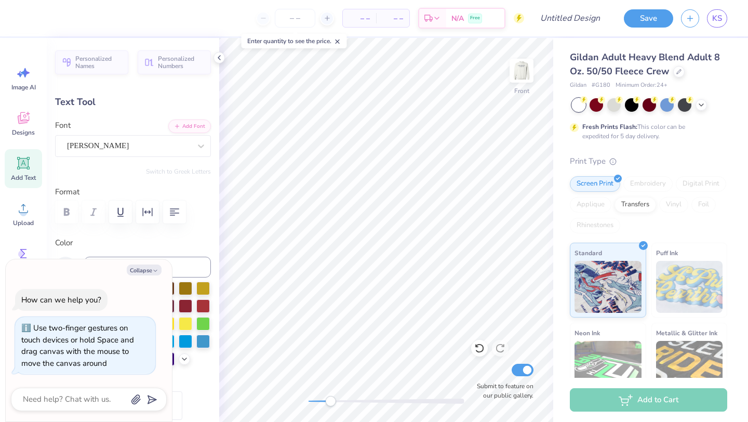
scroll to position [0, 1]
type textarea "x"
type input "0.71"
type input "0.25"
type input "4.58"
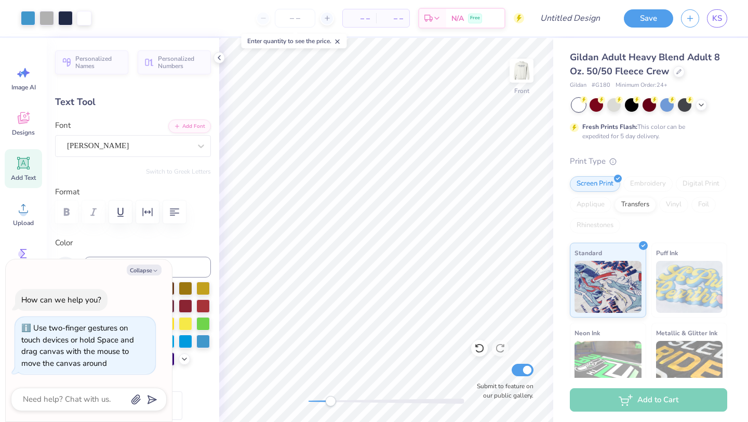
type textarea "x"
type input "1.05"
type input "0.28"
type input "5.22"
type textarea "x"
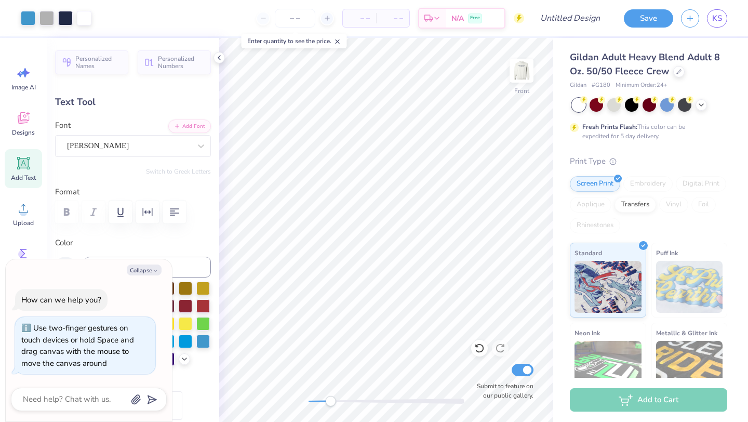
type input "0.70"
type input "0.24"
type input "4.87"
type textarea "x"
type input "1.05"
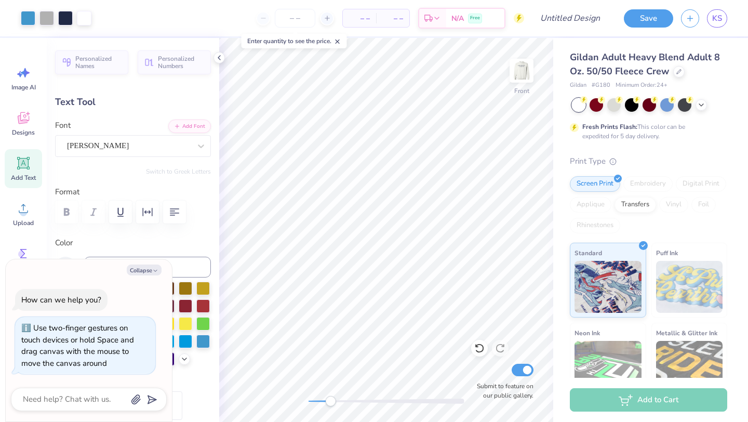
type input "0.28"
type input "5.21"
type textarea "x"
type input "1.22"
type input "0.56"
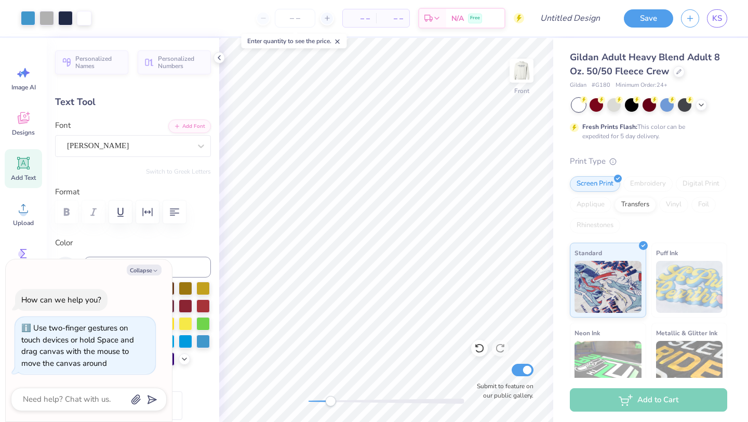
type input "10.75"
type textarea "x"
type input "0.92"
type input "0.48"
type input "8.29"
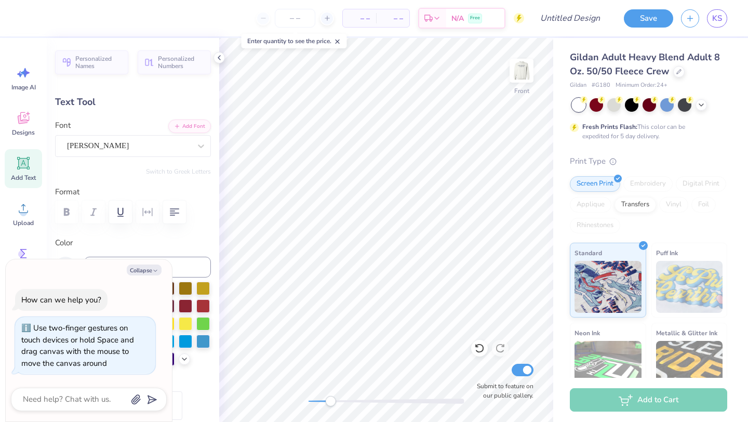
type textarea "x"
type textarea "US"
type textarea "x"
type textarea "U"
type textarea "x"
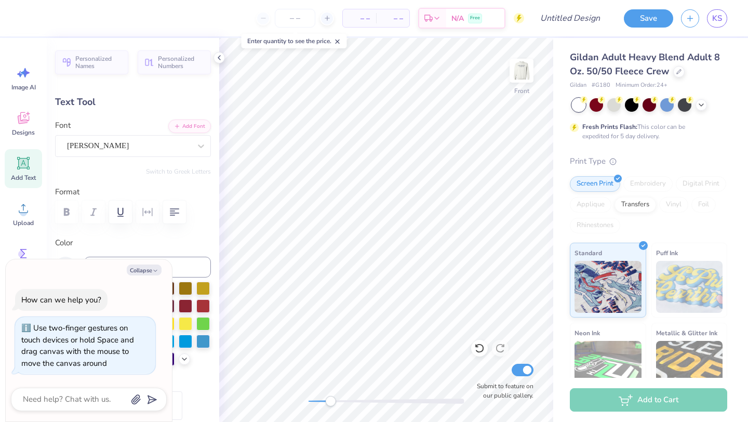
type textarea "x"
type textarea "p"
type textarea "x"
type textarea "ps"
type textarea "x"
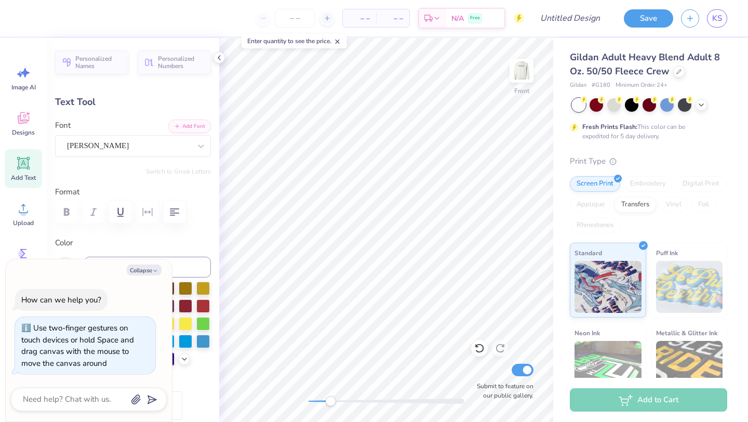
type textarea "psu"
type textarea "x"
type textarea "ps"
type textarea "x"
type textarea "p"
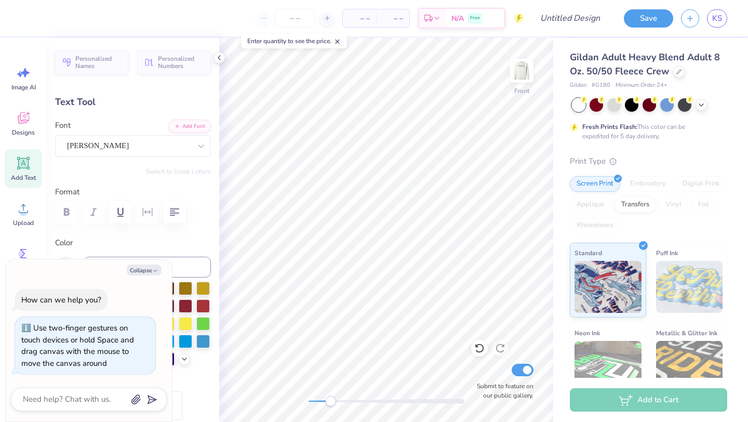
type textarea "x"
type textarea "P"
type textarea "x"
type textarea "PS"
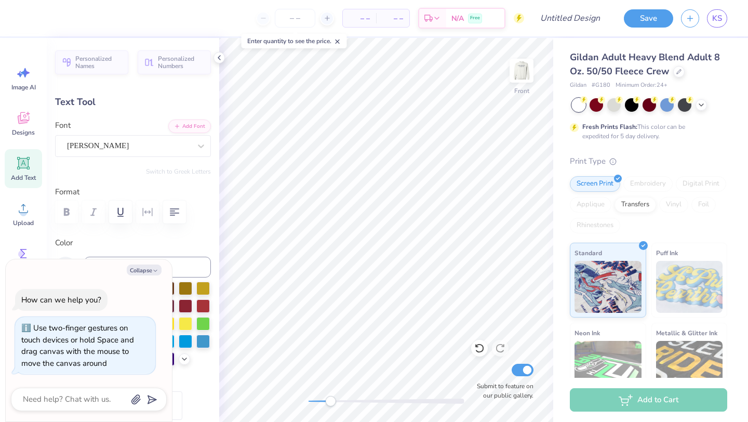
type textarea "x"
type textarea "PSU"
type textarea "x"
type input "1.98"
type input "0.45"
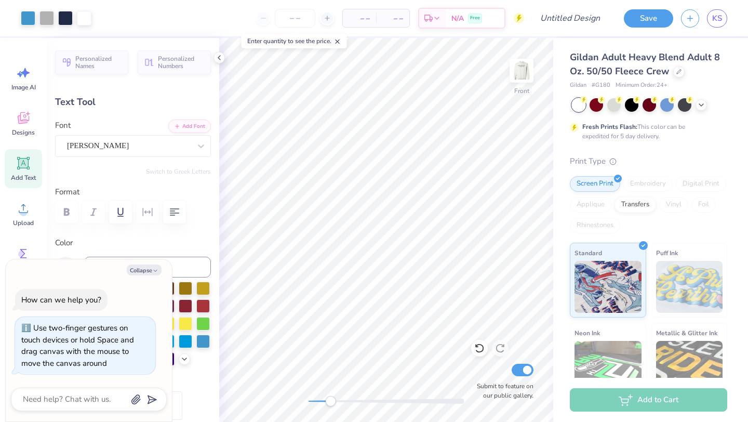
type input "4.42"
type textarea "x"
type textarea "KAPPA KAPP"
type textarea "x"
type textarea "KAPPA KAP"
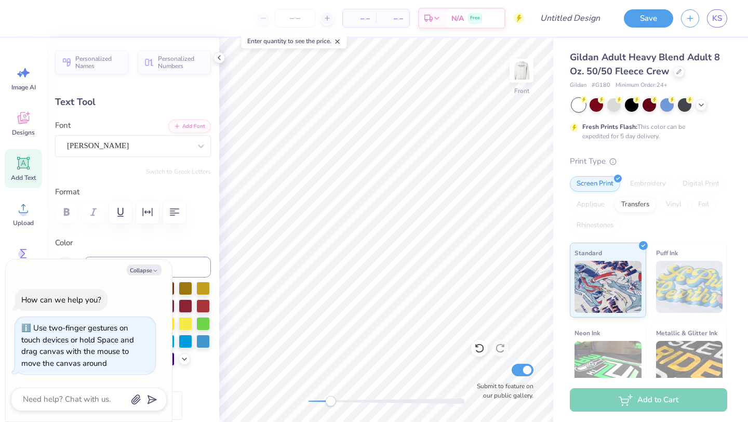
type textarea "x"
type textarea "KAPPA K"
type textarea "x"
type textarea "KAPPA"
type textarea "x"
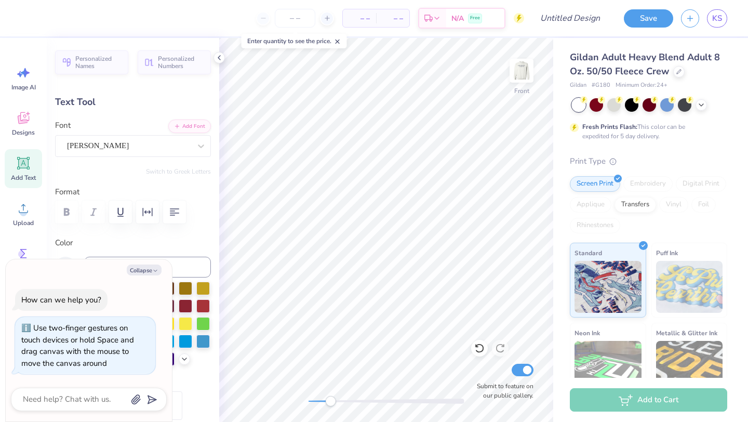
type textarea "KAPPA"
type textarea "x"
type textarea "KAPP"
type textarea "x"
type textarea "KA"
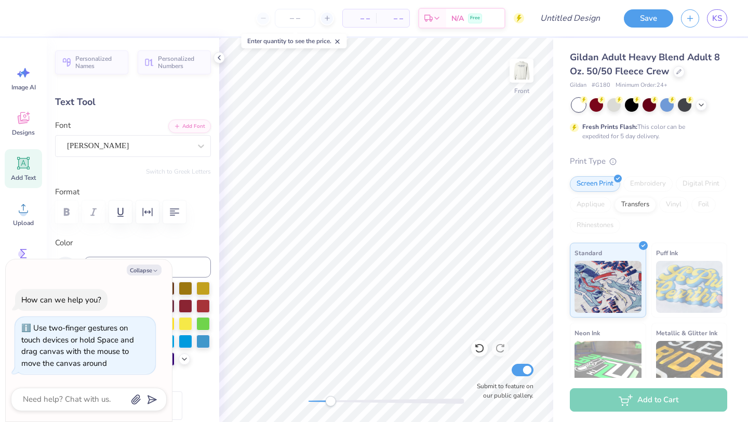
type textarea "x"
type textarea "K"
type textarea "x"
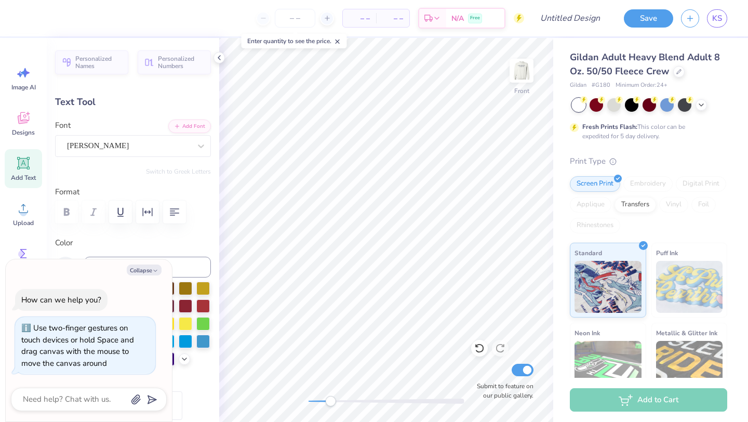
type textarea "P"
type textarea "x"
type textarea "PE"
type textarea "x"
type textarea "PEN"
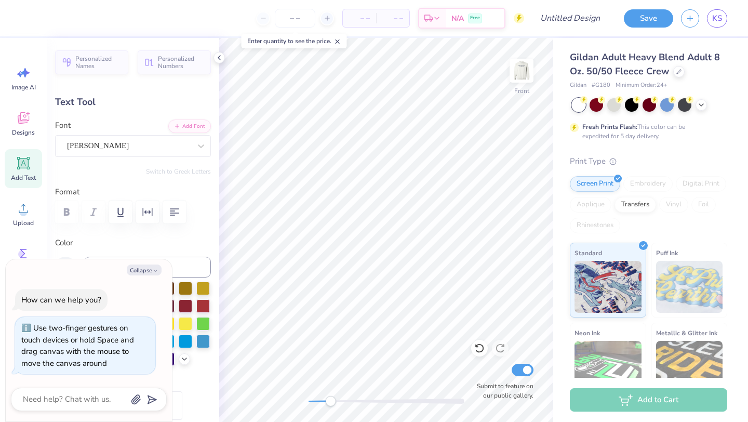
type textarea "x"
type textarea "PENN"
type textarea "x"
type textarea "PENN"
type textarea "x"
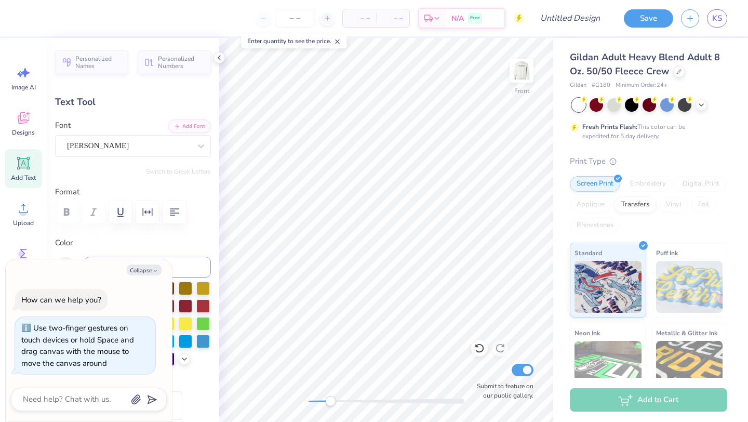
type textarea "PENN S"
type textarea "x"
type textarea "PENN ST"
type textarea "x"
type textarea "PENN STA"
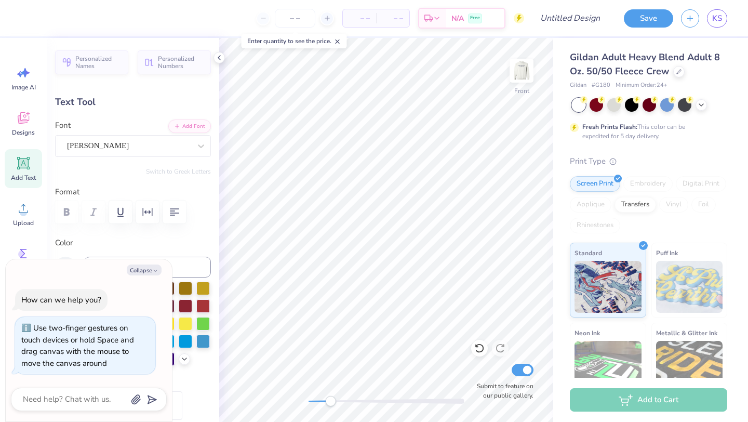
type textarea "x"
type textarea "PENN STATE"
type textarea "x"
type input "0.93"
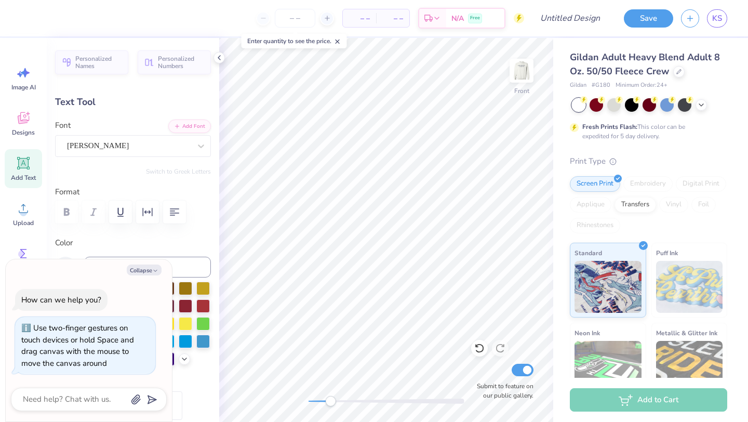
type input "0.48"
type input "8.29"
type textarea "x"
type input "1.13"
type input "0.25"
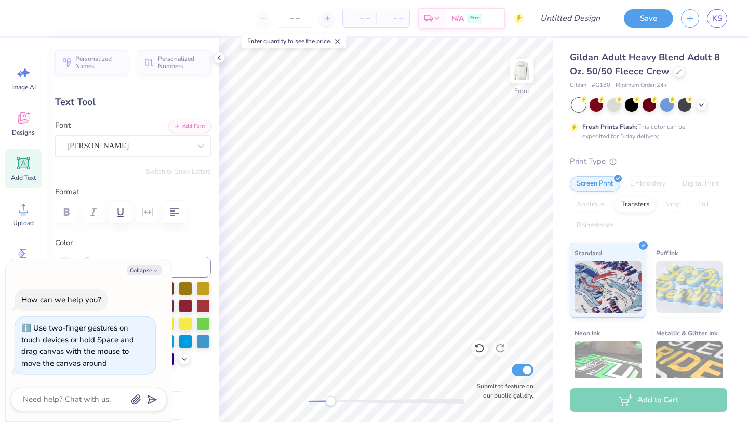
type input "5.67"
type textarea "x"
type textarea "GAMM"
type textarea "x"
type textarea "GAM"
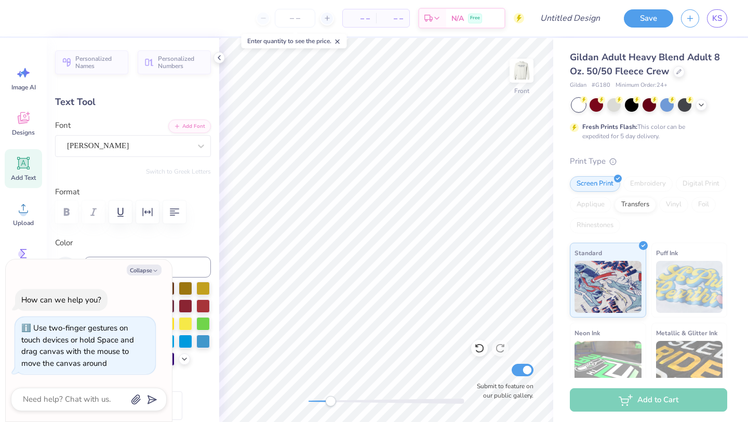
type textarea "x"
type textarea "GA"
type textarea "x"
type textarea "G"
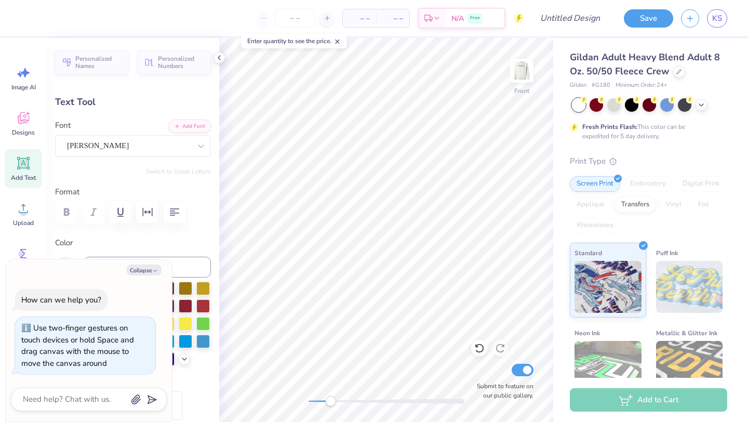
type textarea "x"
type textarea "N"
type textarea "x"
type textarea "NU"
type textarea "x"
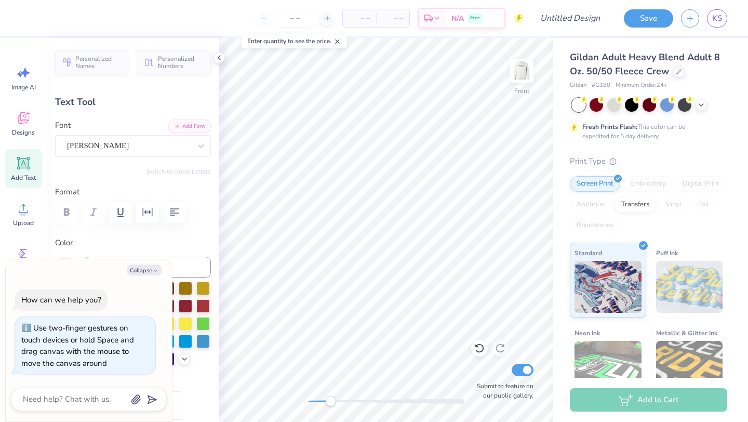
type textarea "NUR"
type textarea "x"
type textarea "NURS"
type textarea "x"
type textarea "NURSI"
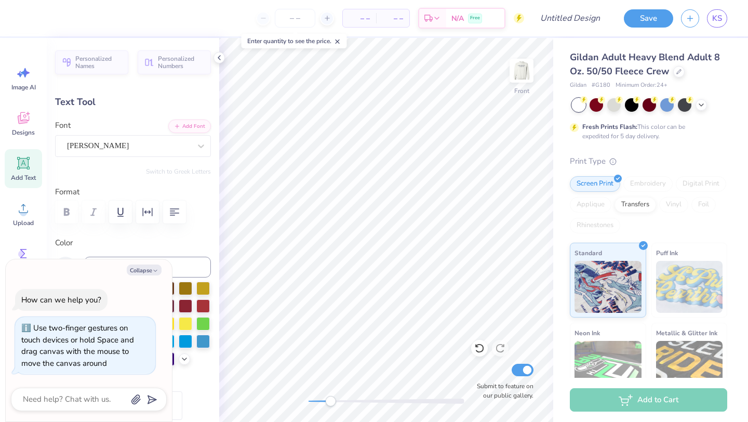
type textarea "x"
type textarea "NURSIN"
type textarea "x"
type textarea "NURSING"
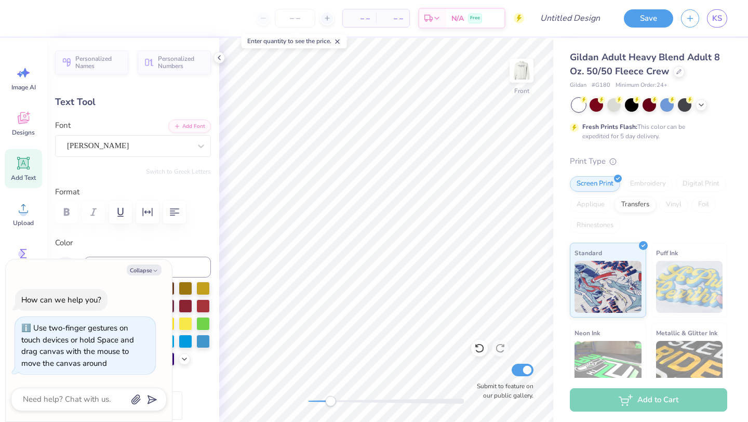
type textarea "x"
type input "0.93"
type input "0.48"
type input "8.29"
type textarea "x"
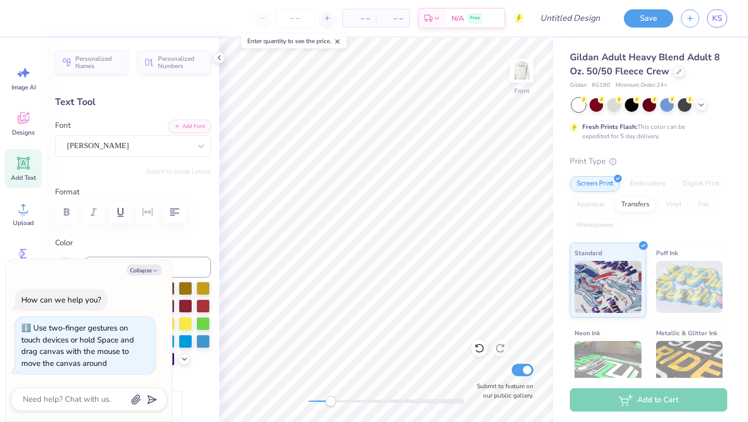
type input "1.32"
type input "0.30"
type input "5.64"
click at [482, 352] on icon at bounding box center [479, 348] width 10 height 10
type textarea "x"
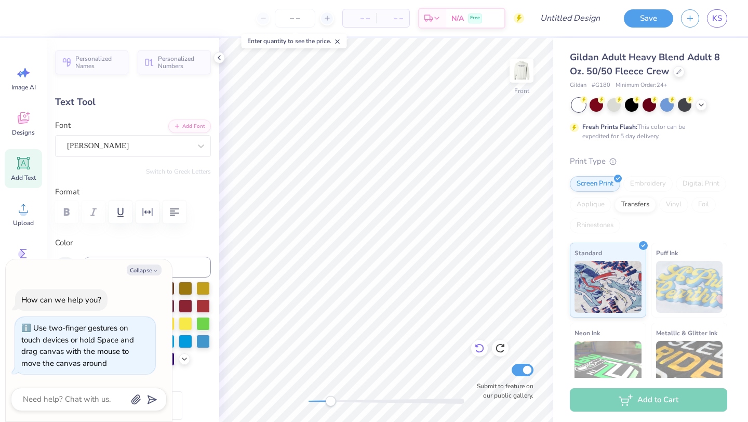
type input "1.24"
type input "0.28"
type textarea "x"
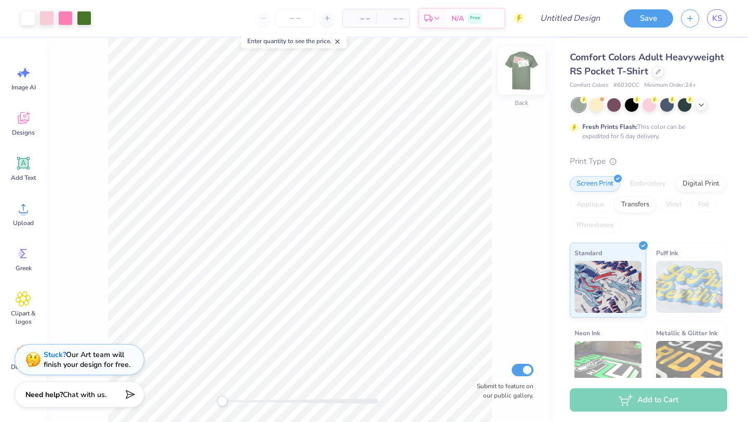
click at [528, 69] on img at bounding box center [522, 71] width 42 height 42
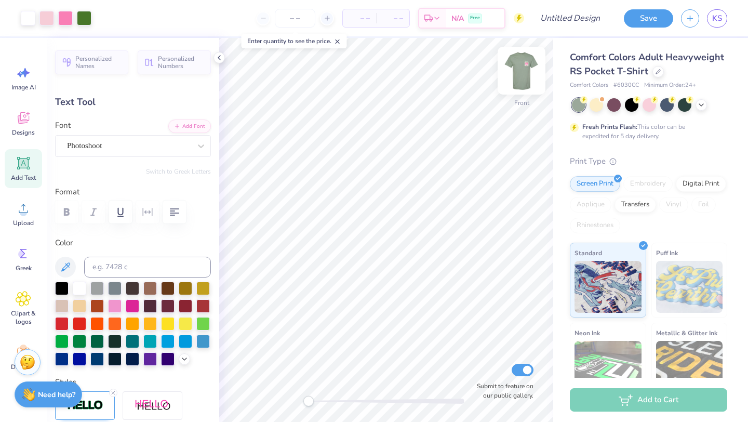
type input "0.0"
type input "2.42"
type input "0.84"
type input "10.00"
type input "-9.4"
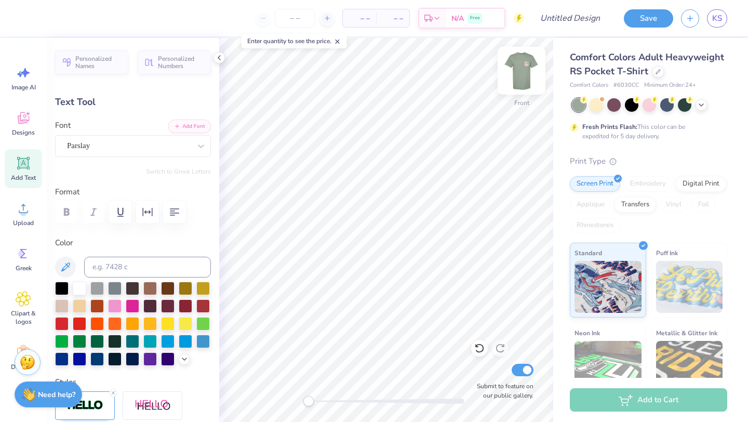
type textarea "B"
type textarea "SNAPS"
type input "0.0"
type input "2.03"
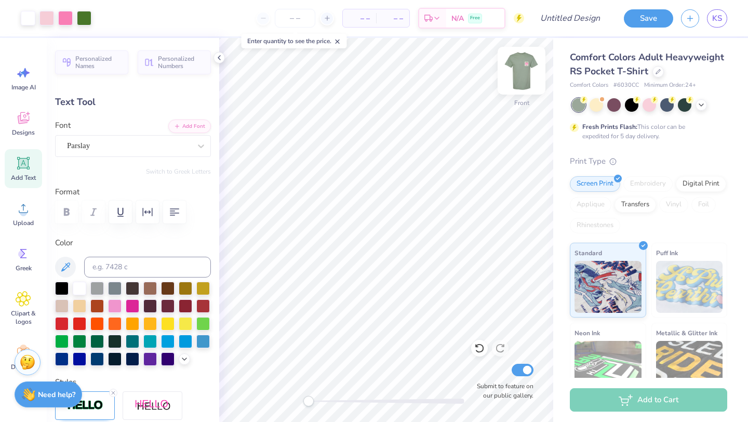
type input "0.74"
type input "9.90"
type input "0.0"
type input "9.94"
type input "-9.4"
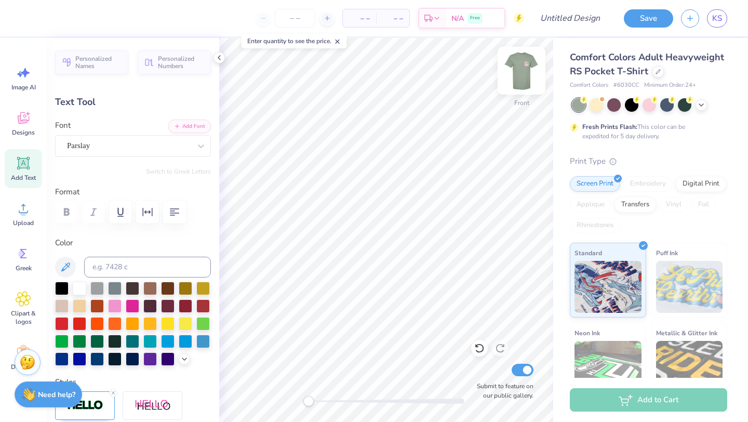
type input "1.79"
type input "0.65"
type input "0.0"
type input "9.62"
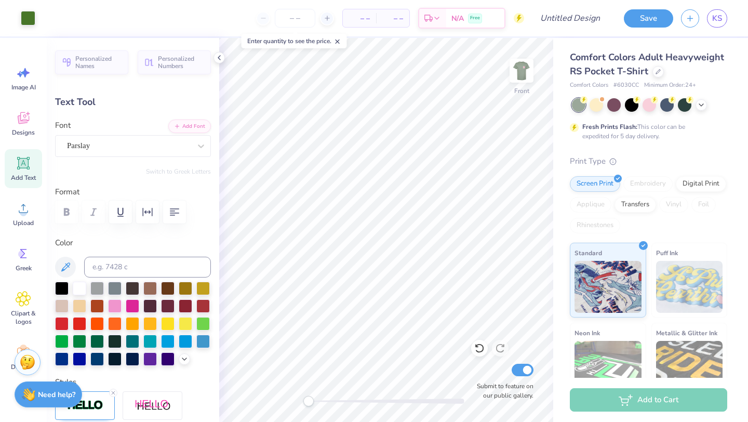
type input "-9.4"
type input "1.64"
type input "0.60"
type input "9.97"
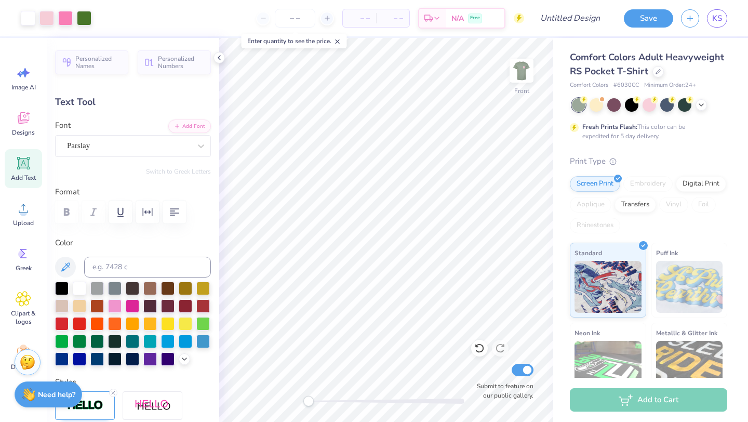
type input "0.0"
type input "1.87"
type input "0.68"
type input "9.95"
type input "0.0"
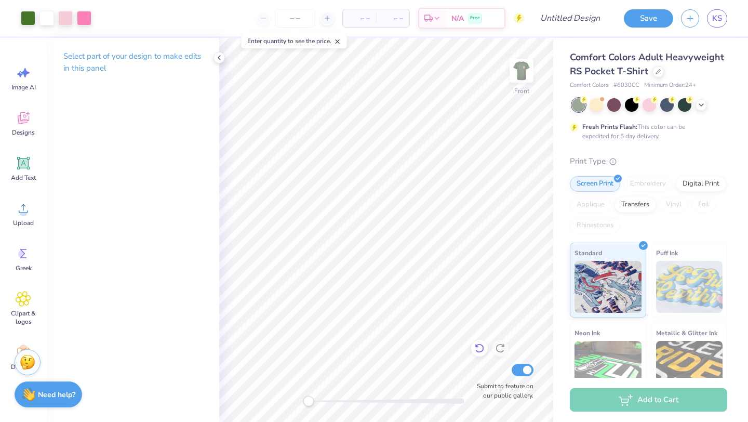
click at [480, 355] on div at bounding box center [479, 348] width 17 height 17
click at [485, 348] on div at bounding box center [479, 348] width 17 height 17
drag, startPoint x: 311, startPoint y: 401, endPoint x: 329, endPoint y: 400, distance: 18.2
click at [329, 400] on div "Accessibility label" at bounding box center [329, 401] width 10 height 10
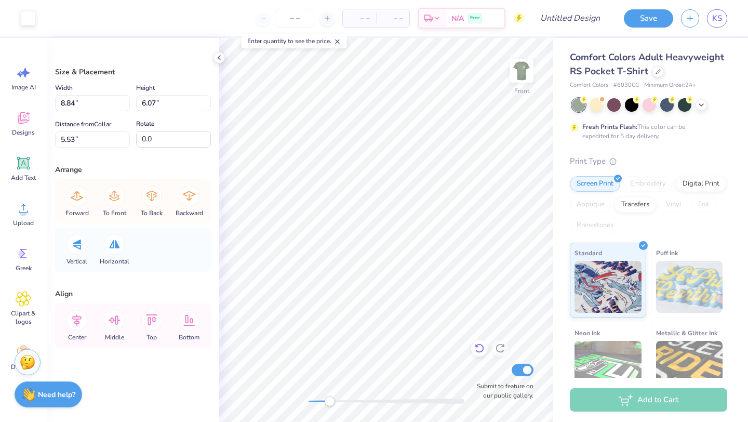
click at [481, 345] on icon at bounding box center [479, 348] width 9 height 9
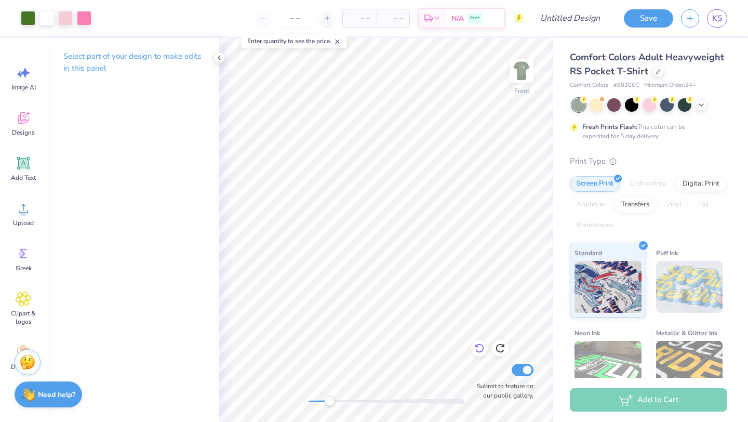
click at [475, 347] on icon at bounding box center [479, 348] width 10 height 10
click at [217, 54] on icon at bounding box center [219, 58] width 8 height 8
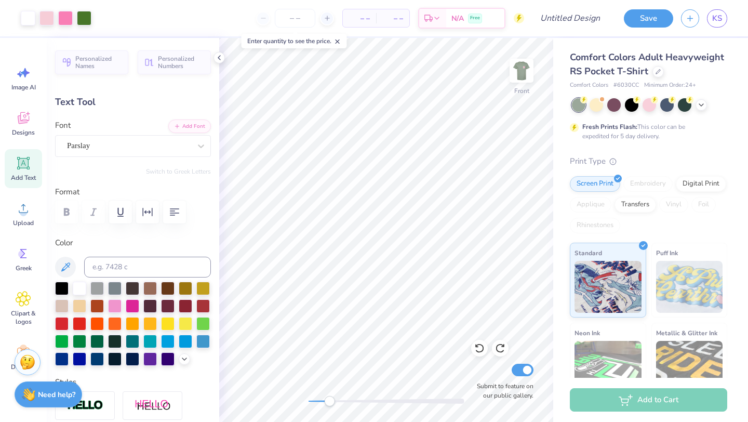
type input "0.0"
click at [67, 22] on div at bounding box center [65, 17] width 15 height 15
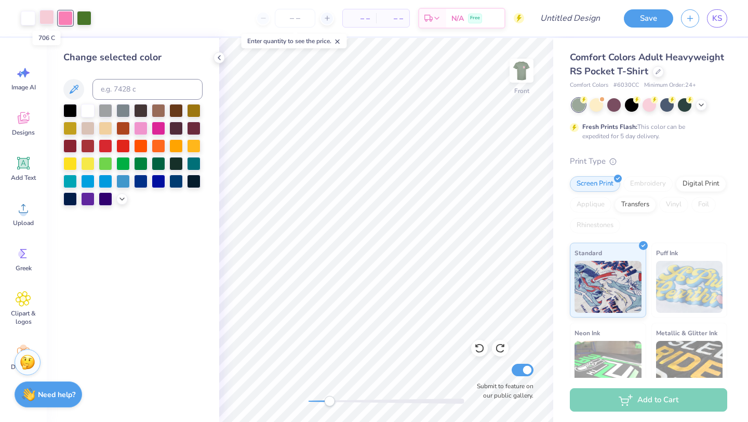
click at [52, 22] on div at bounding box center [46, 17] width 15 height 15
click at [86, 19] on div at bounding box center [84, 17] width 15 height 15
click at [179, 182] on div at bounding box center [176, 181] width 14 height 14
click at [704, 103] on polyline at bounding box center [701, 104] width 4 height 2
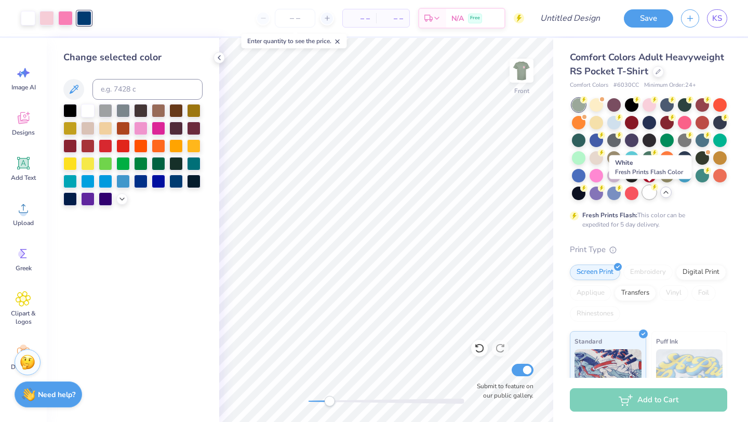
click at [652, 193] on div at bounding box center [650, 193] width 14 height 14
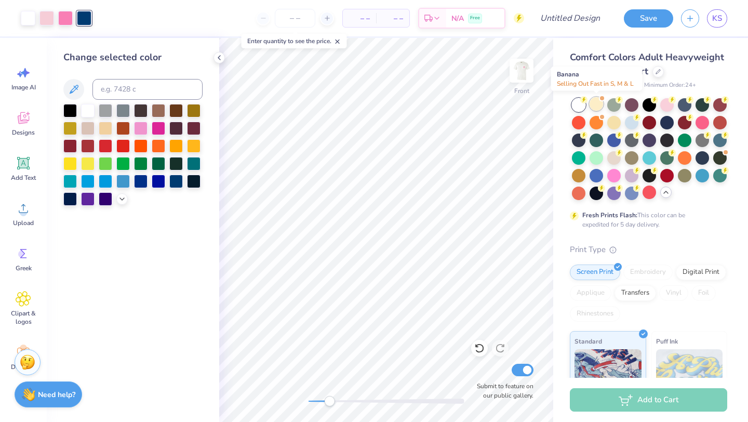
click at [596, 106] on div at bounding box center [597, 104] width 14 height 14
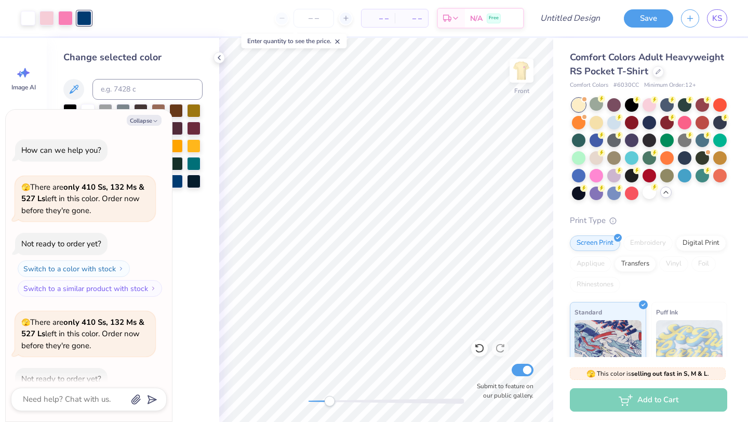
scroll to position [57, 0]
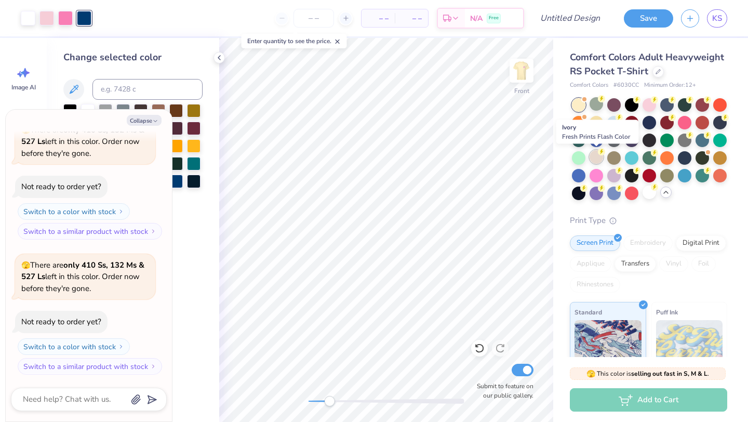
click at [597, 163] on div at bounding box center [597, 157] width 14 height 14
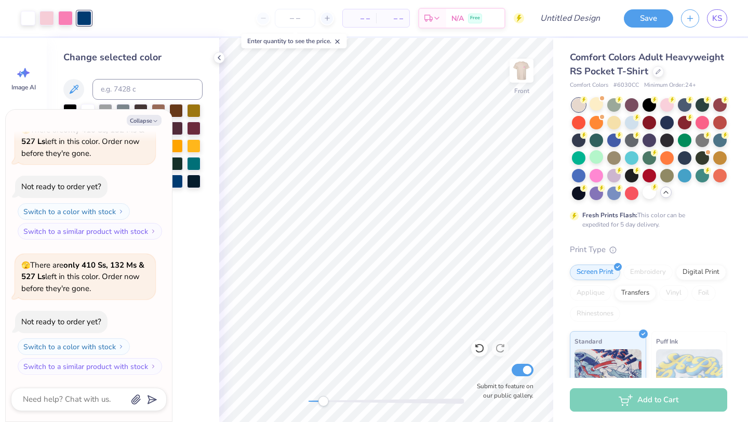
click at [324, 400] on div "Accessibility label" at bounding box center [323, 401] width 10 height 10
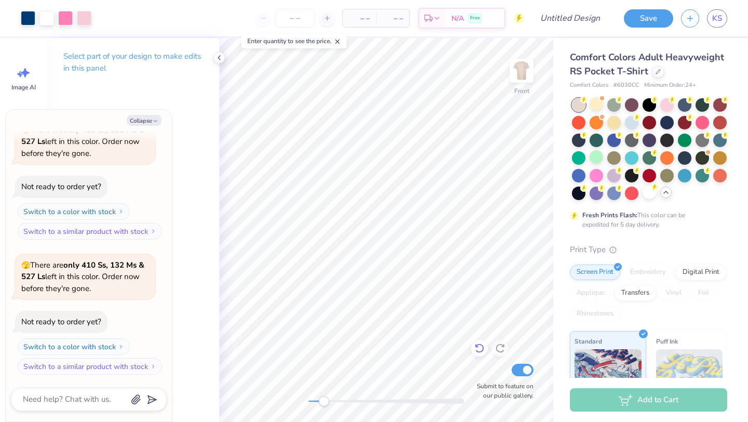
click at [481, 350] on icon at bounding box center [479, 348] width 10 height 10
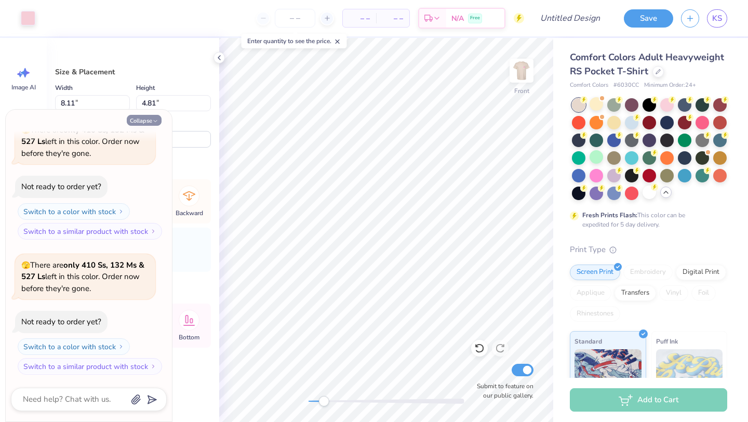
click at [150, 121] on button "Collapse" at bounding box center [144, 120] width 35 height 11
type textarea "x"
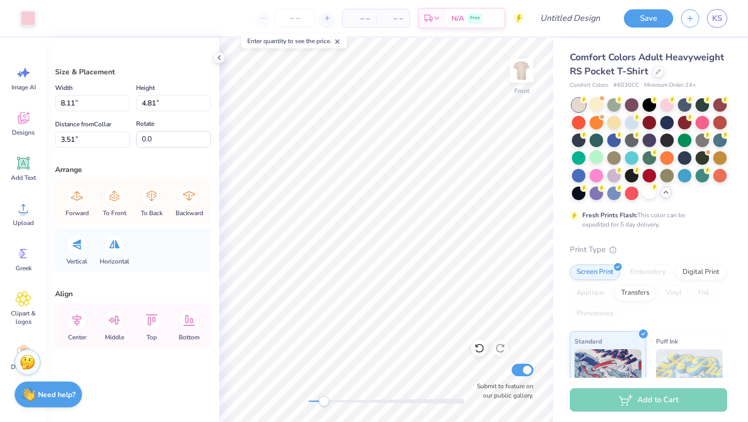
type input "8.84"
type input "6.07"
type input "5.53"
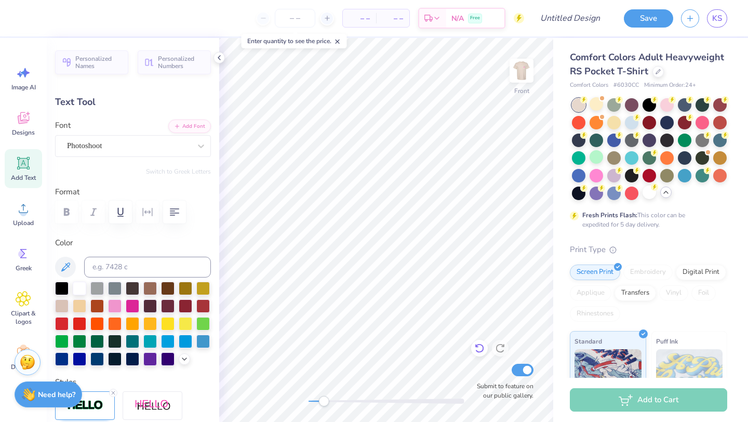
click at [479, 353] on icon at bounding box center [479, 348] width 10 height 10
click at [482, 347] on icon at bounding box center [479, 348] width 10 height 10
type input "0.0"
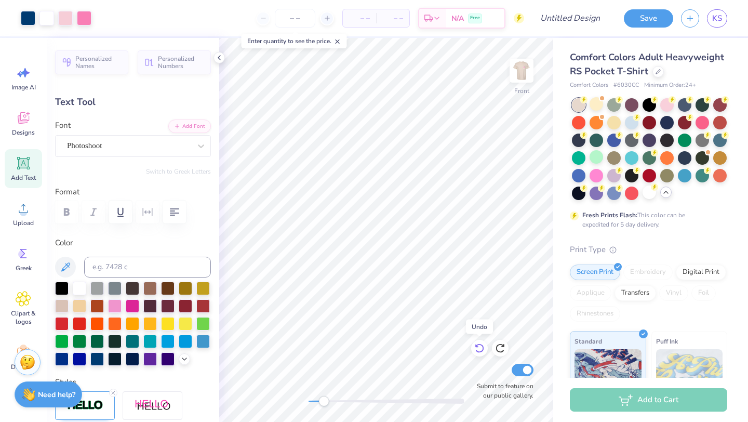
click at [482, 347] on icon at bounding box center [479, 348] width 10 height 10
type input "2.20"
type input "9.04"
type input "-9.4"
type input "2.36"
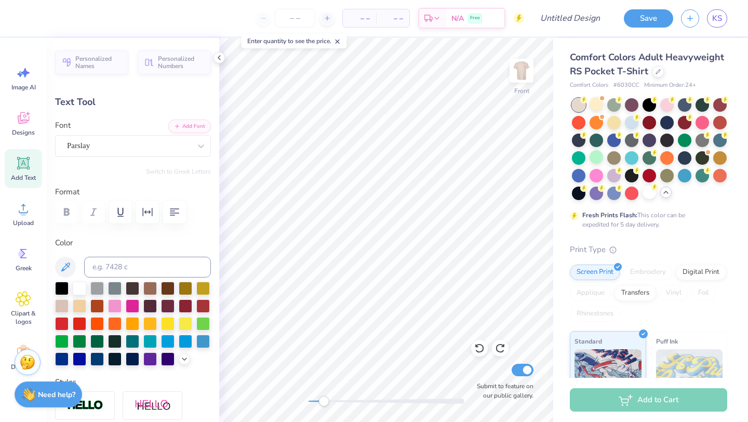
type input "7.41"
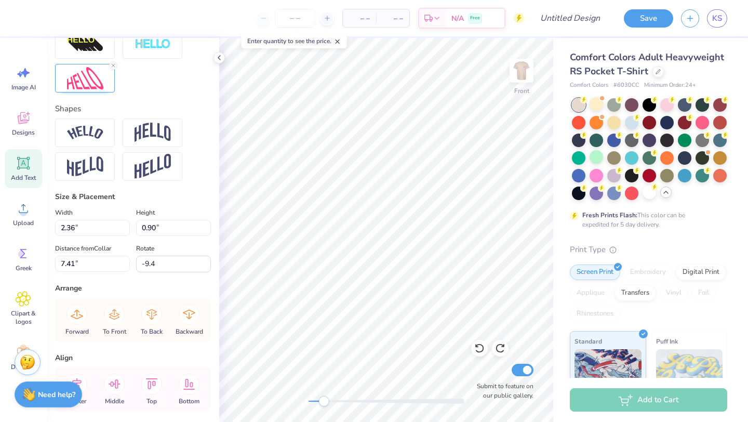
scroll to position [436, 0]
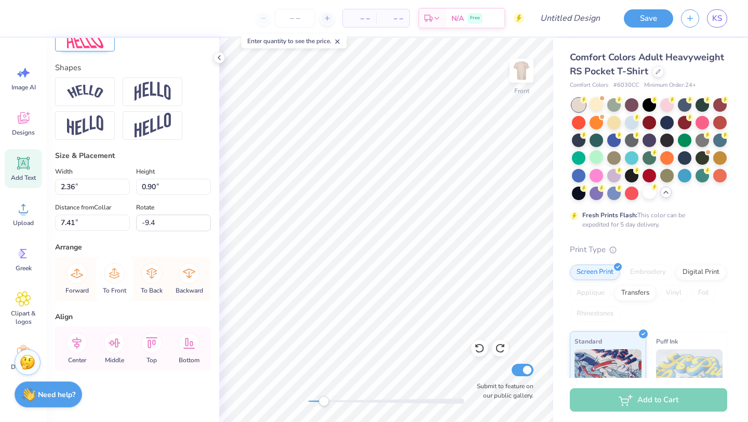
click at [112, 274] on icon at bounding box center [114, 273] width 21 height 21
type input "1.62"
type input "0.98"
type input "8.19"
click at [113, 274] on icon at bounding box center [114, 273] width 21 height 21
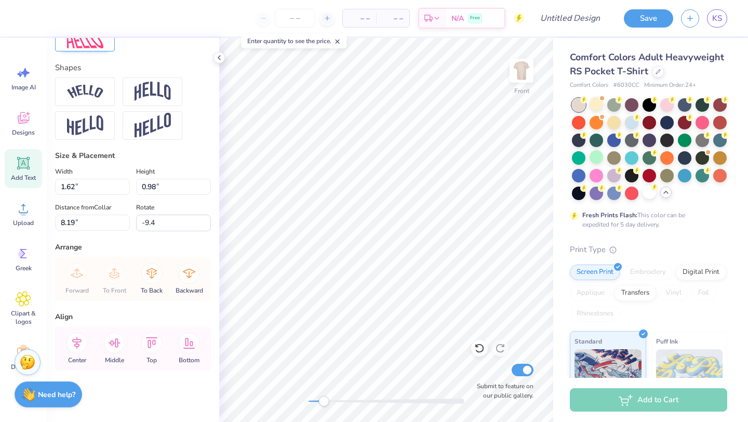
type input "2.20"
type input "0.90"
type input "9.04"
click at [109, 271] on icon at bounding box center [114, 273] width 21 height 21
type input "1.87"
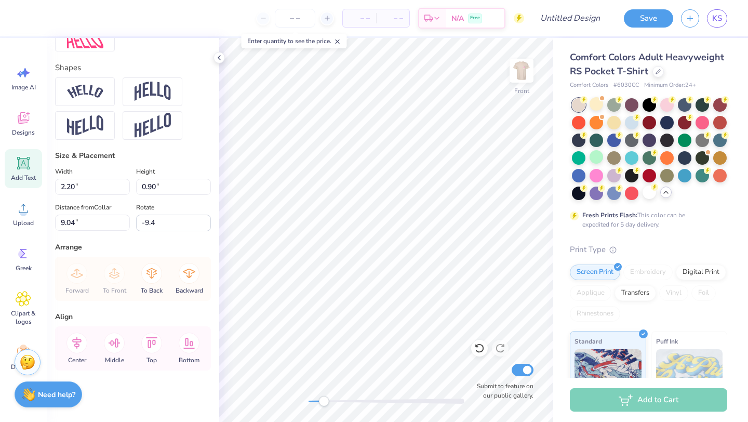
type input "0.68"
type input "9.94"
click at [108, 273] on icon at bounding box center [114, 273] width 21 height 21
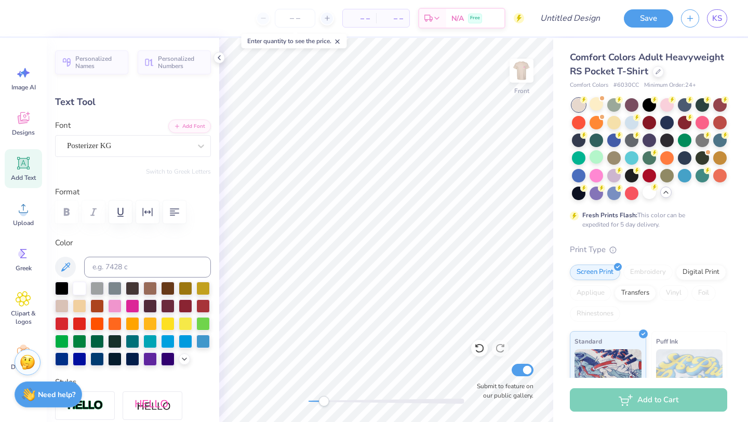
type input "1.62"
type input "0.50"
type input "8.07"
type textarea "To: the members"
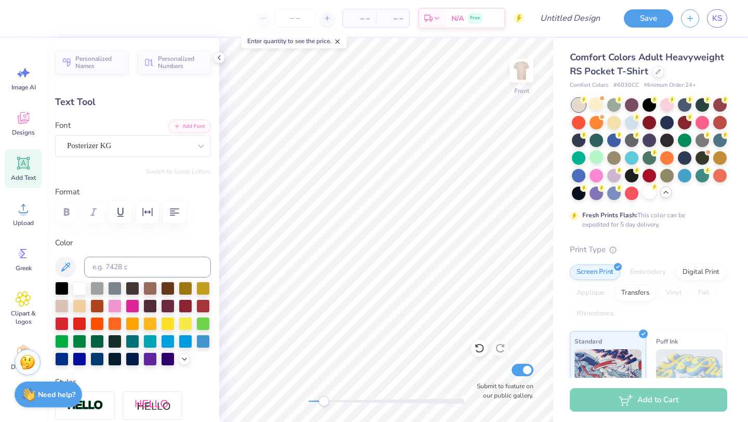
scroll to position [0, 3]
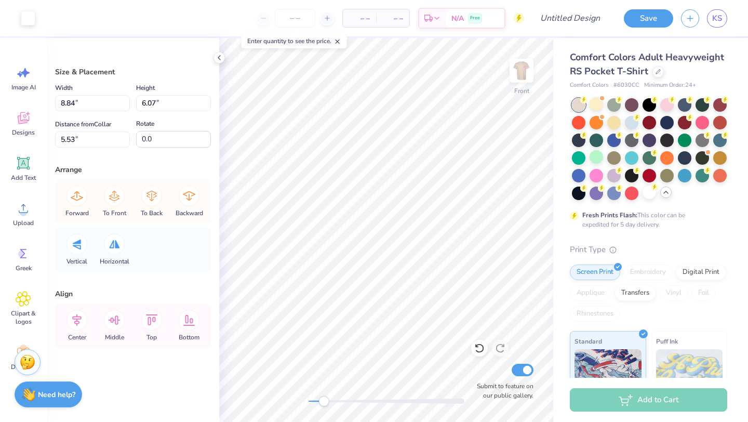
type input "3.63"
type input "3.64"
type input "6.74"
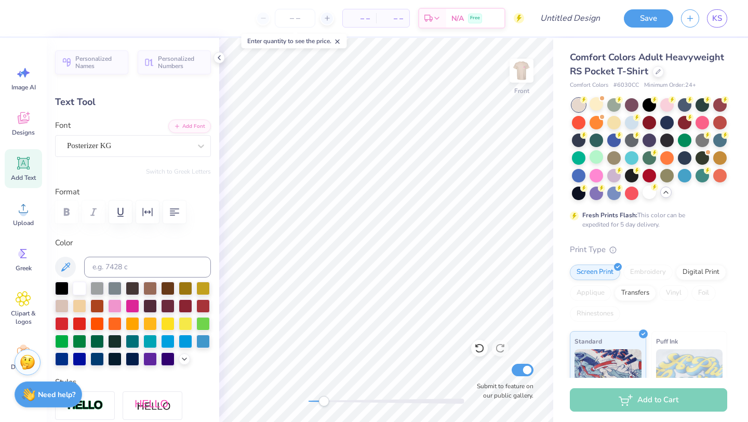
type input "0.0"
type textarea "To: the members"
type input "0.0"
